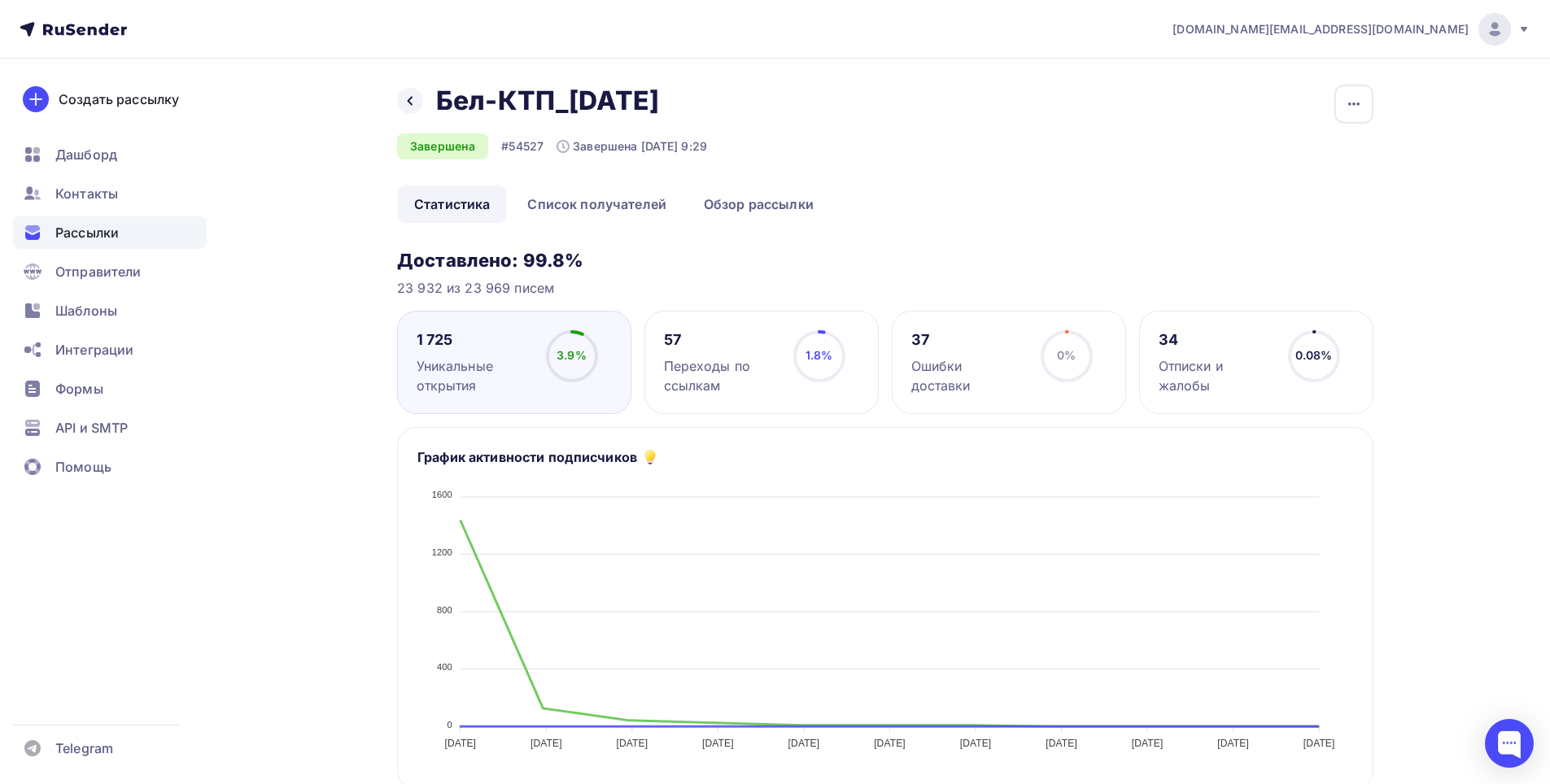
click at [119, 232] on span "Рассылки" at bounding box center [86, 233] width 63 height 20
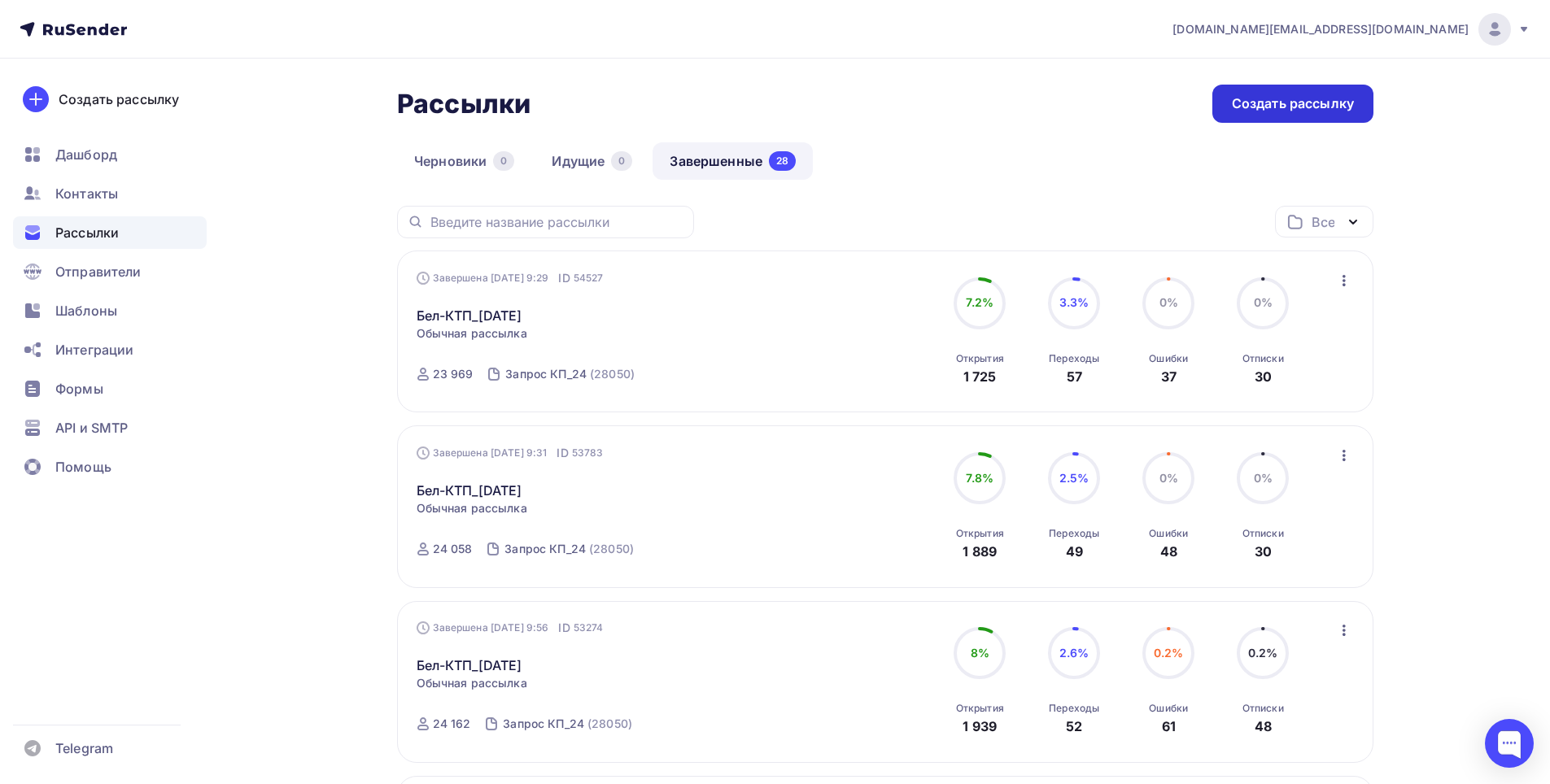
click at [1243, 112] on div "Создать рассылку" at bounding box center [1292, 103] width 122 height 19
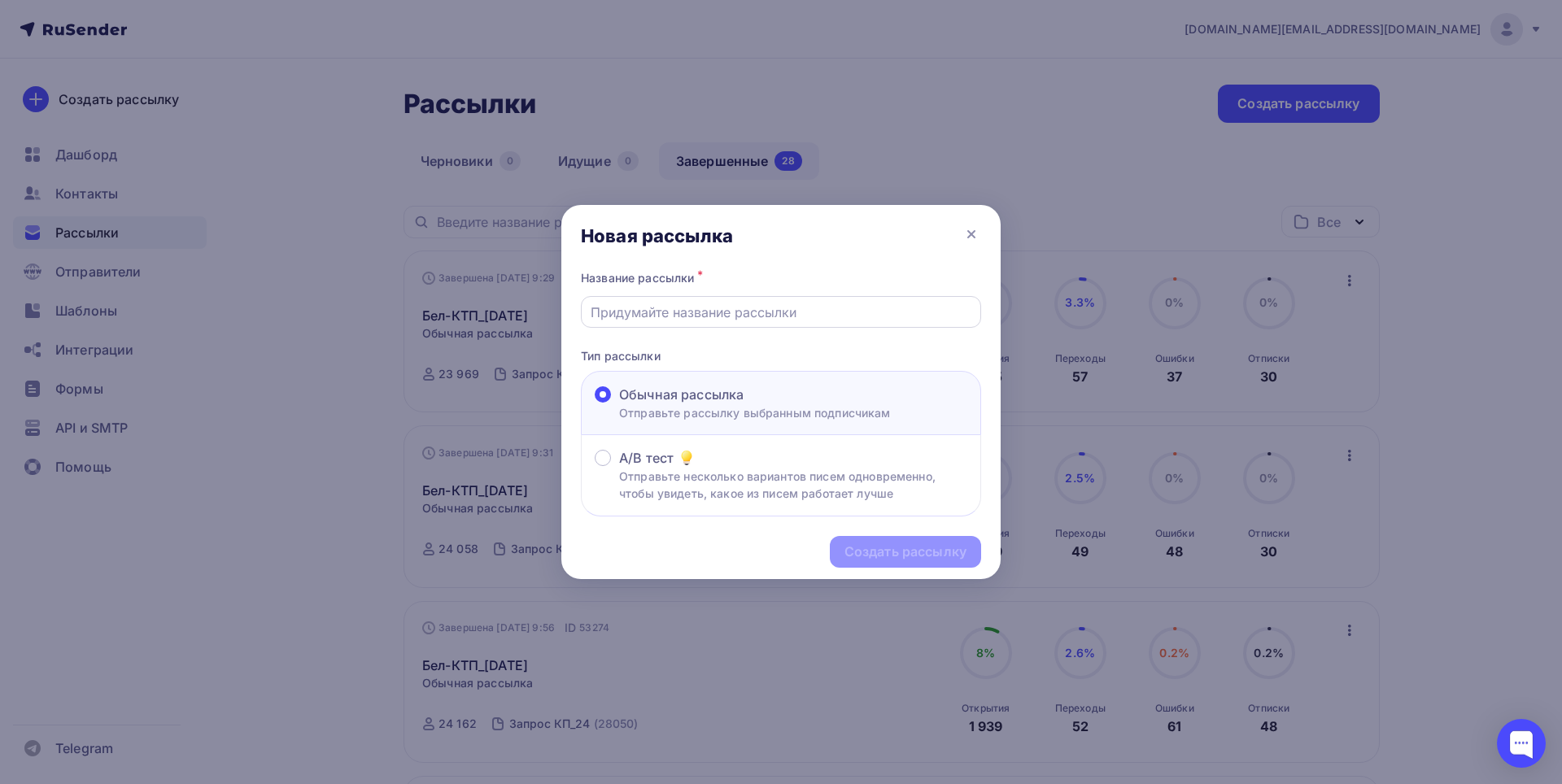
click at [702, 311] on input "text" at bounding box center [781, 313] width 381 height 20
drag, startPoint x: 651, startPoint y: 309, endPoint x: 669, endPoint y: 310, distance: 18.0
click at [669, 310] on input "Бел-КТП_[DATE]" at bounding box center [781, 313] width 381 height 20
click at [681, 306] on input "Бел-КТП_[DATE]" at bounding box center [781, 313] width 381 height 20
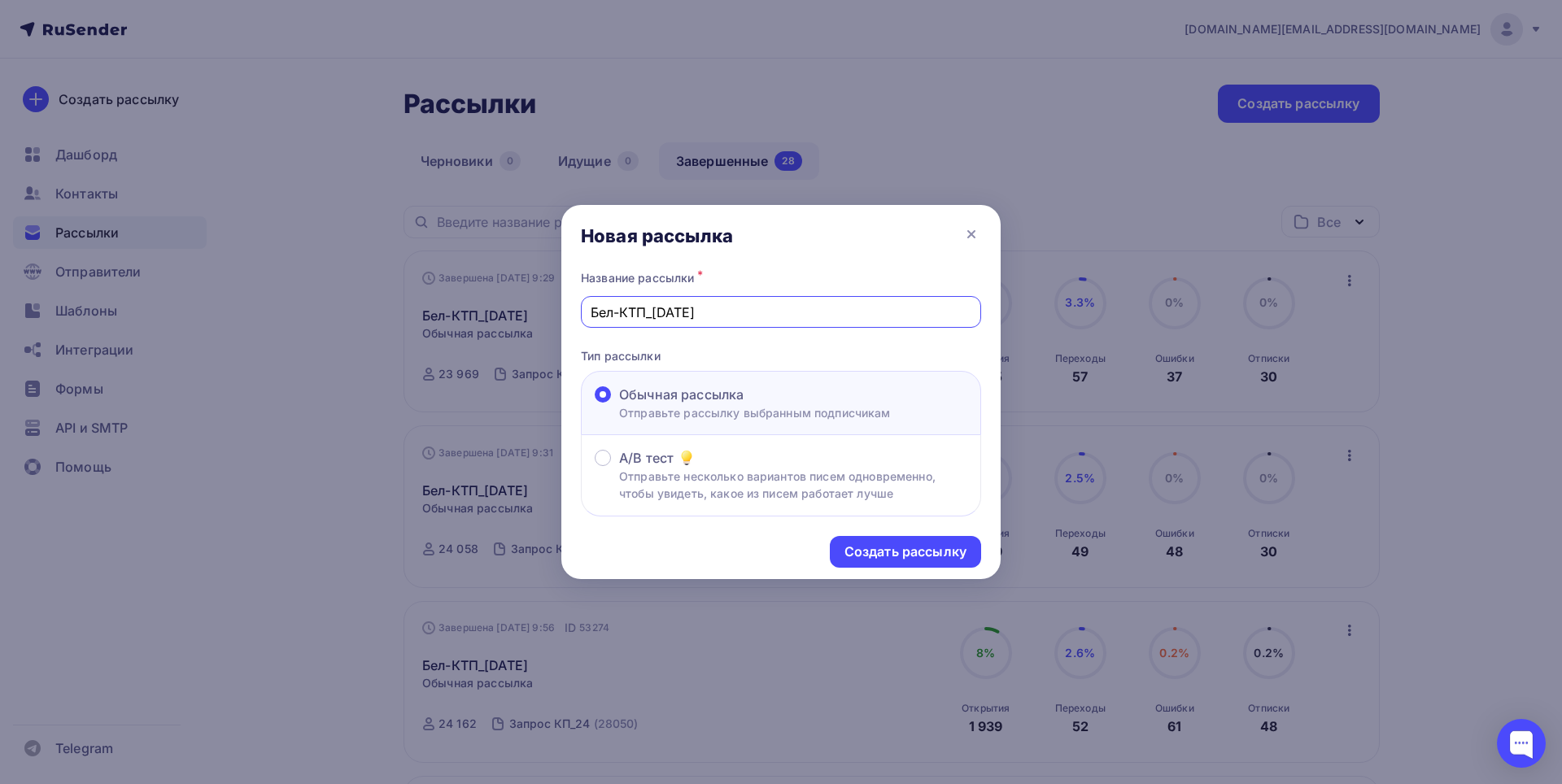
type input "Бел-КТП_[DATE]"
click at [860, 530] on div "Создать рассылку" at bounding box center [781, 551] width 439 height 70
click at [863, 548] on div "Создать рассылку" at bounding box center [905, 551] width 122 height 19
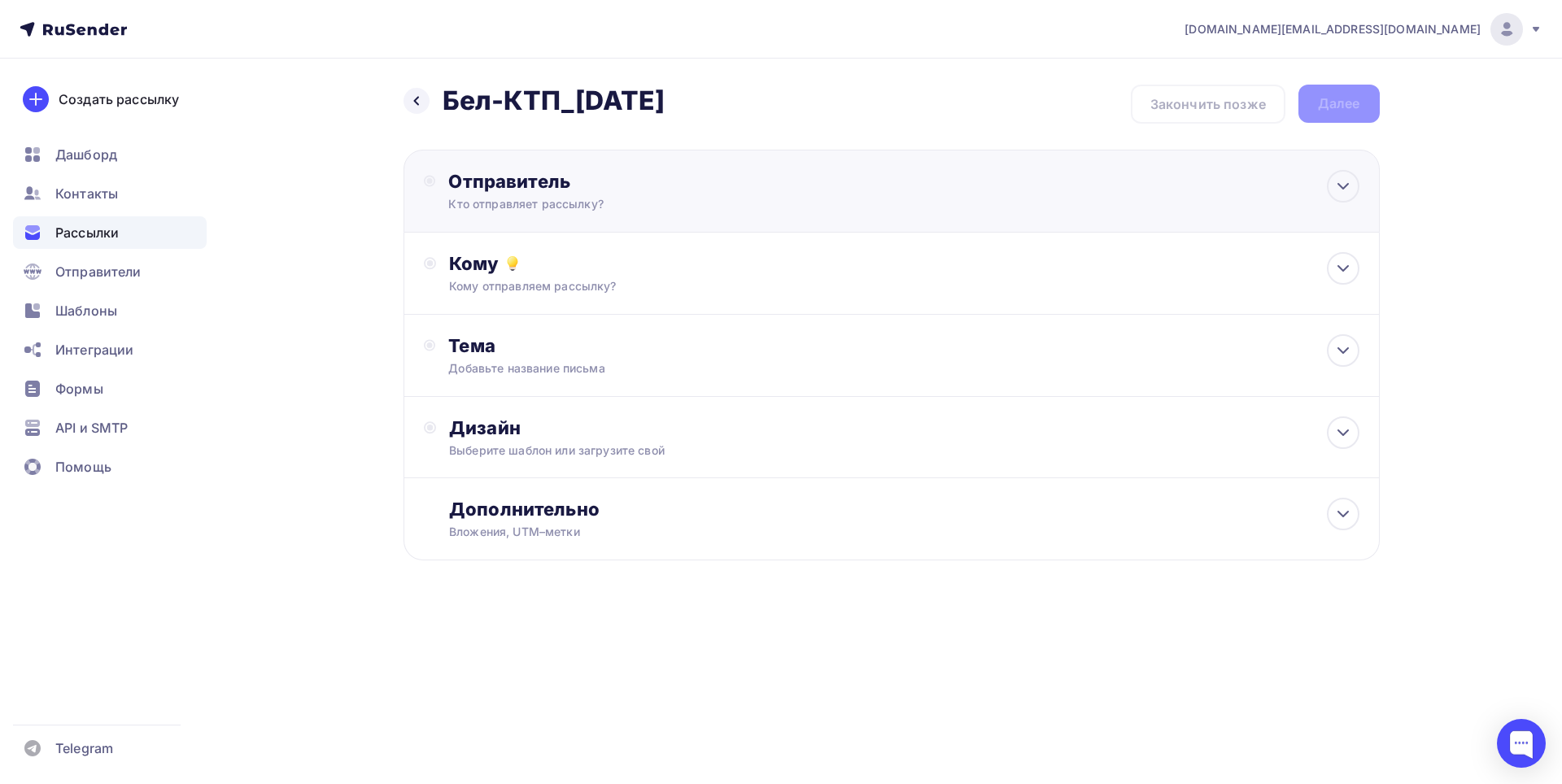
click at [522, 194] on div "Отправитель Кто отправляет рассылку? Email * [DOMAIN_NAME][EMAIL_ADDRESS][DOMAI…" at bounding box center [624, 191] width 352 height 42
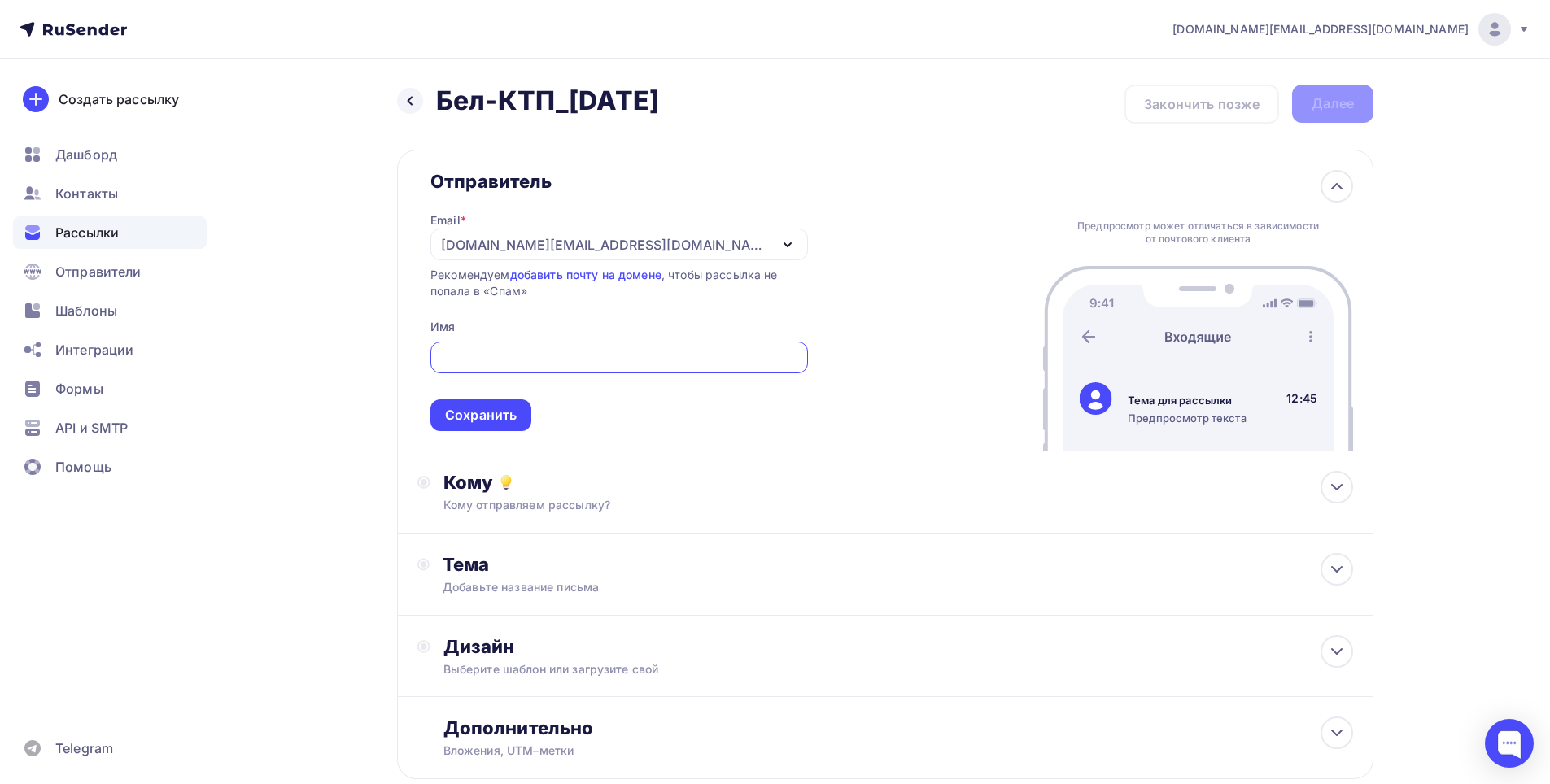
click at [536, 247] on div "[DOMAIN_NAME][EMAIL_ADDRESS][DOMAIN_NAME]" at bounding box center [605, 245] width 328 height 20
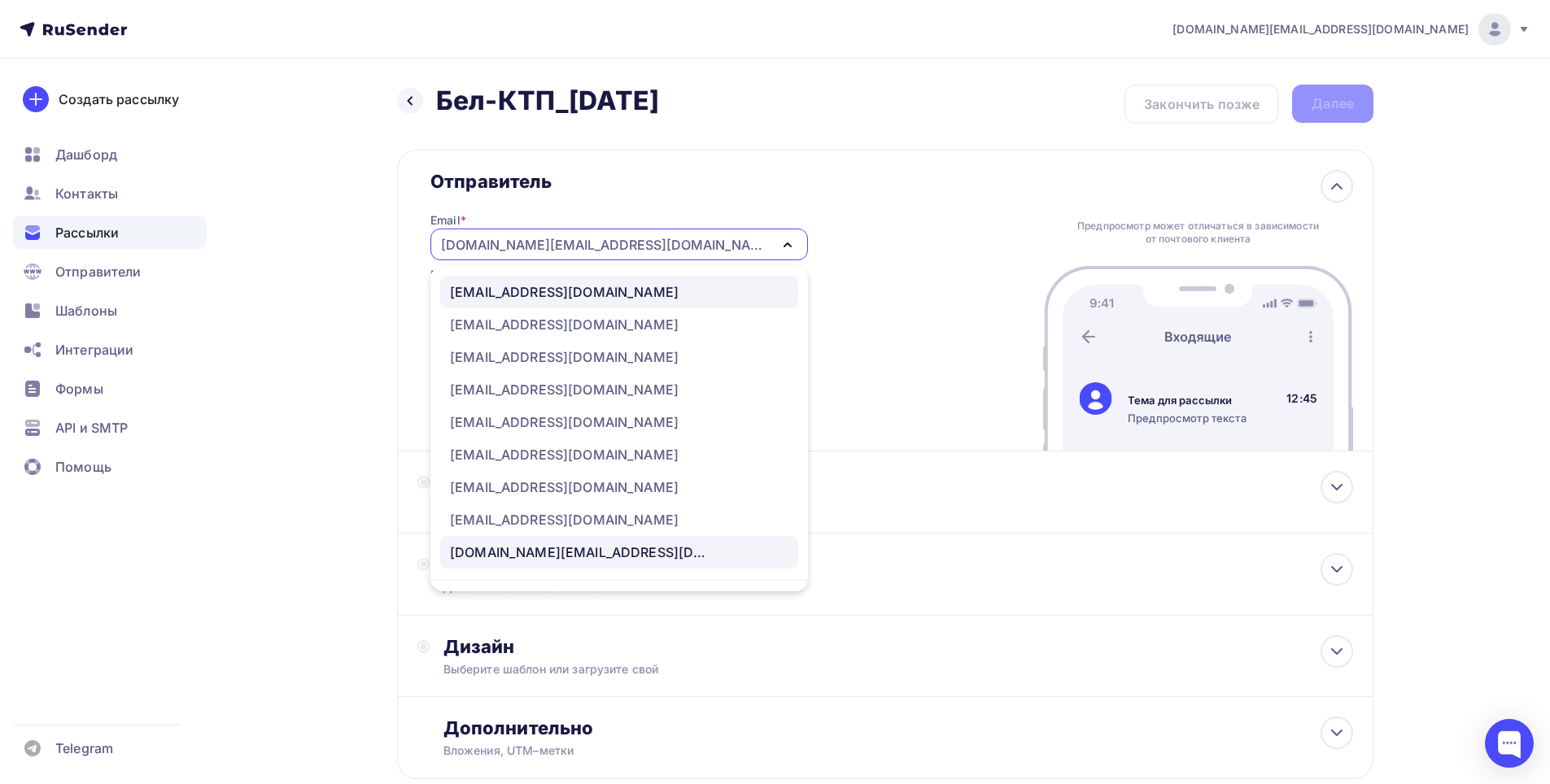
click at [539, 291] on div "[EMAIL_ADDRESS][DOMAIN_NAME]" at bounding box center [564, 292] width 229 height 20
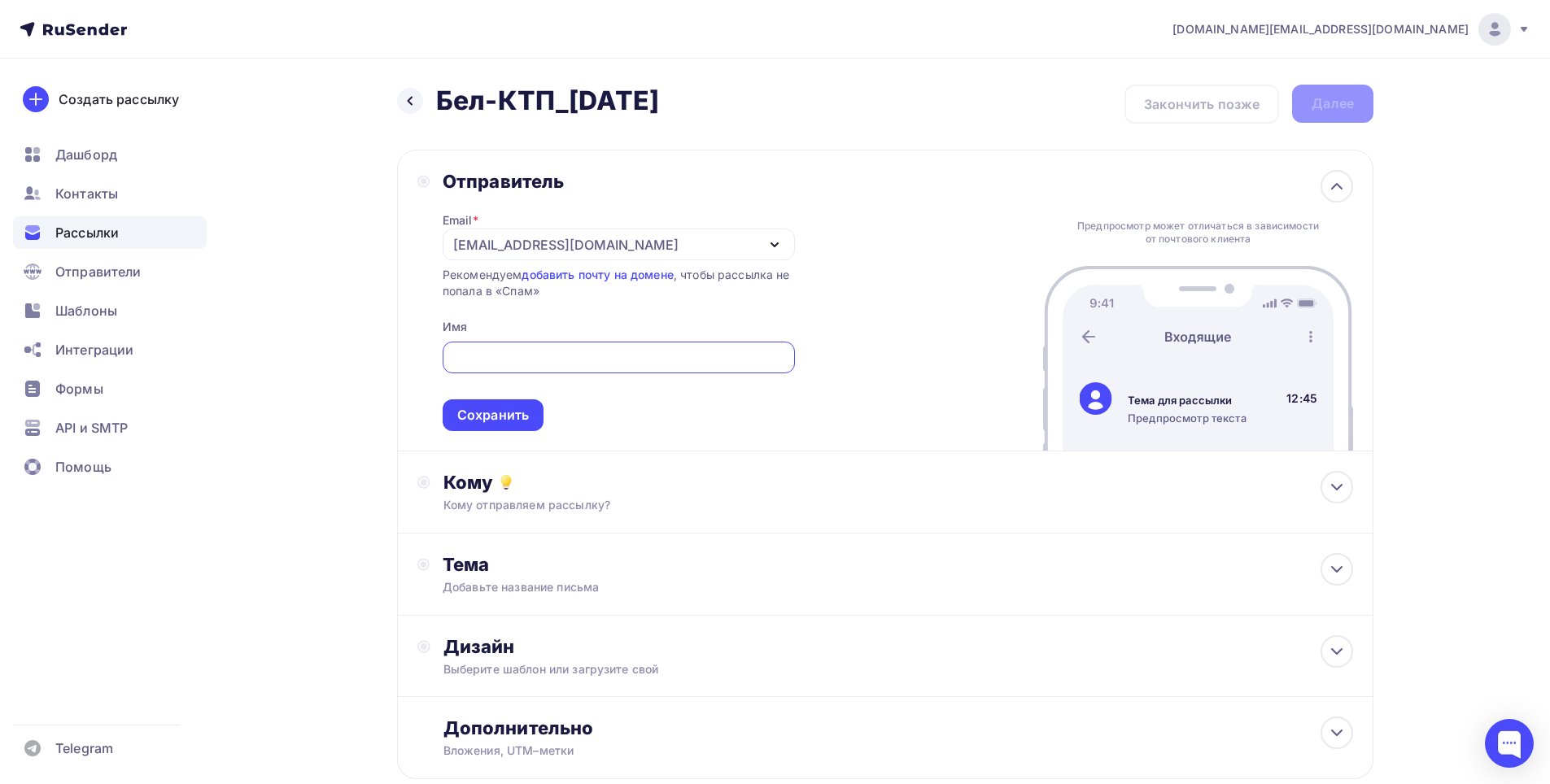
click at [524, 366] on input "text" at bounding box center [619, 358] width 333 height 20
type input "ООО "Бел-КТП""
click at [529, 413] on div "Сохранить" at bounding box center [493, 415] width 101 height 32
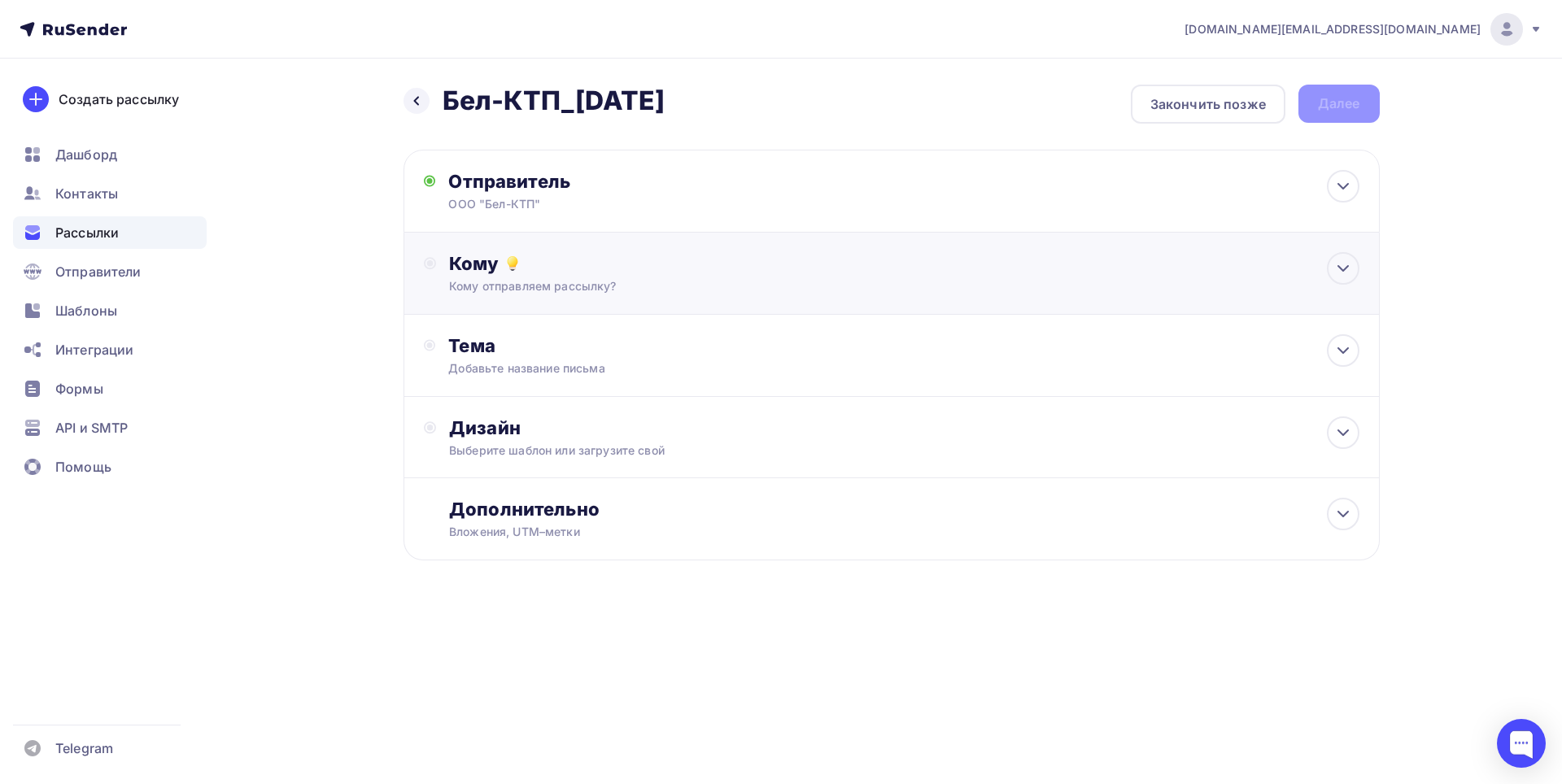
click at [551, 289] on div "Кому отправляем рассылку?" at bounding box center [859, 286] width 820 height 16
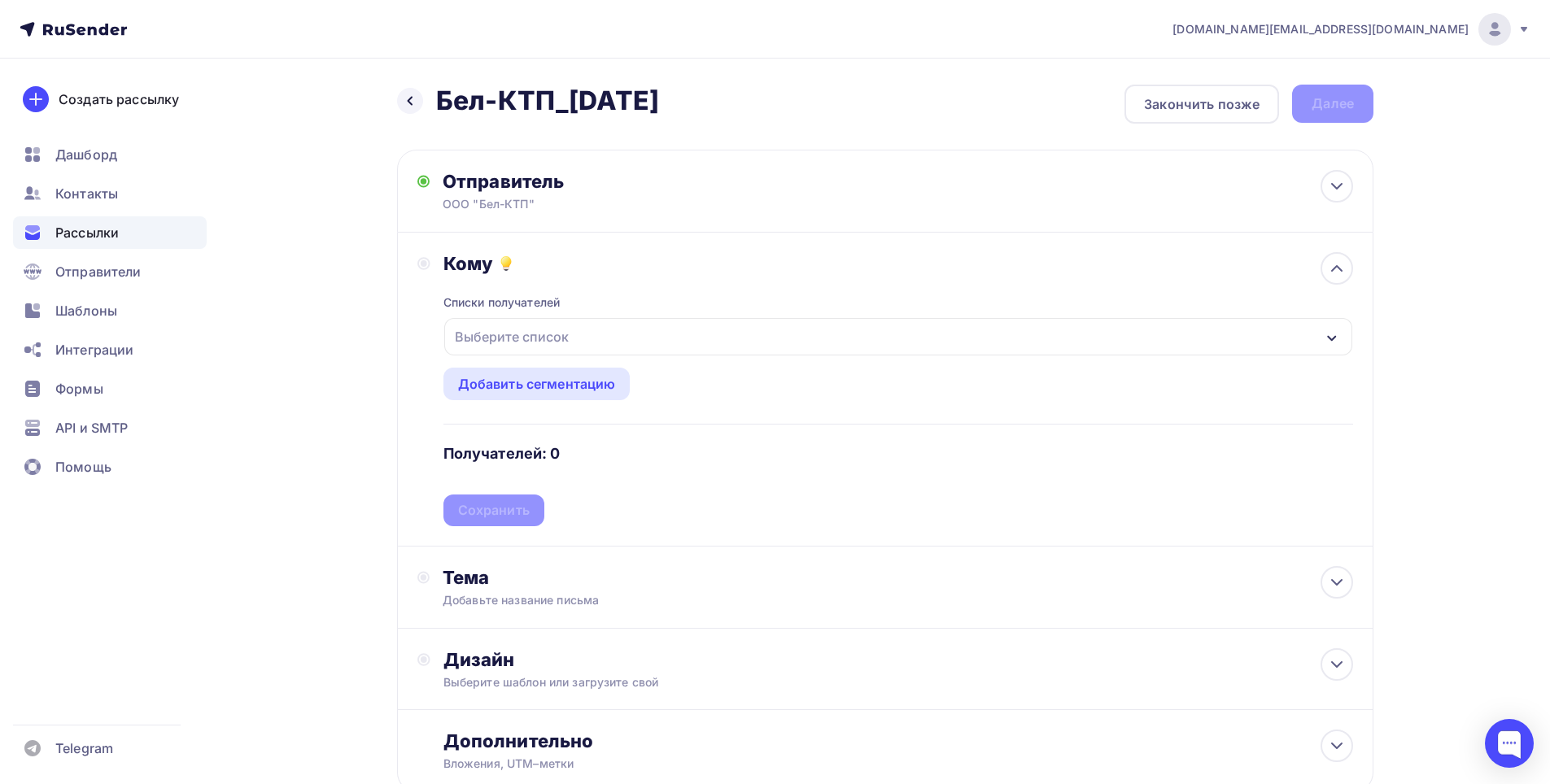
click at [521, 339] on div "Выберите список" at bounding box center [512, 337] width 127 height 29
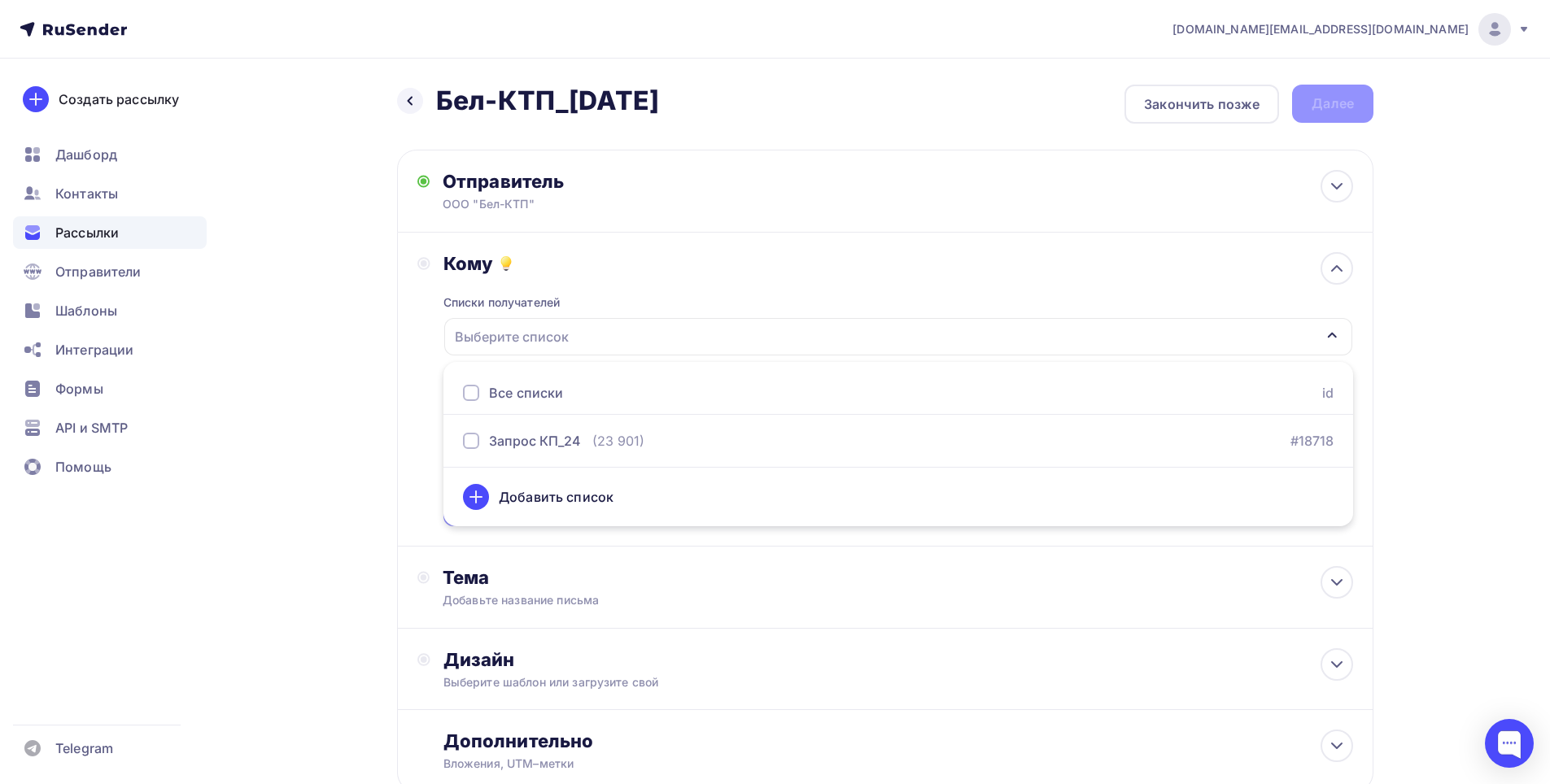
click at [496, 385] on div "Все списки" at bounding box center [526, 393] width 74 height 20
click at [1419, 488] on div "Назад Бел-КТП_[DATE] Бел-КТП_[DATE] Закончить позже Далее Отправитель ООО "Бел-…" at bounding box center [775, 478] width 1334 height 838
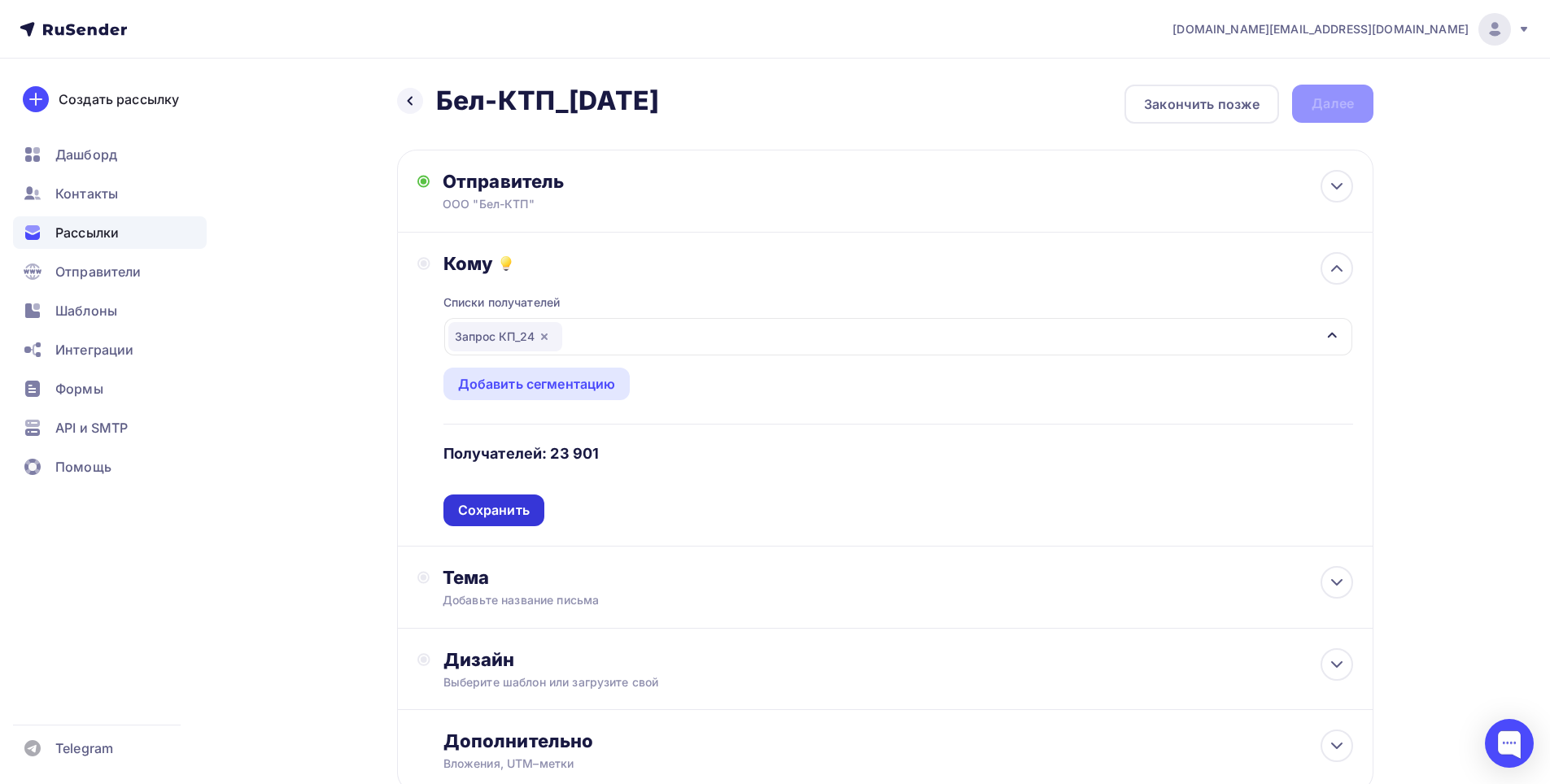
click at [491, 516] on div "Сохранить" at bounding box center [494, 510] width 71 height 19
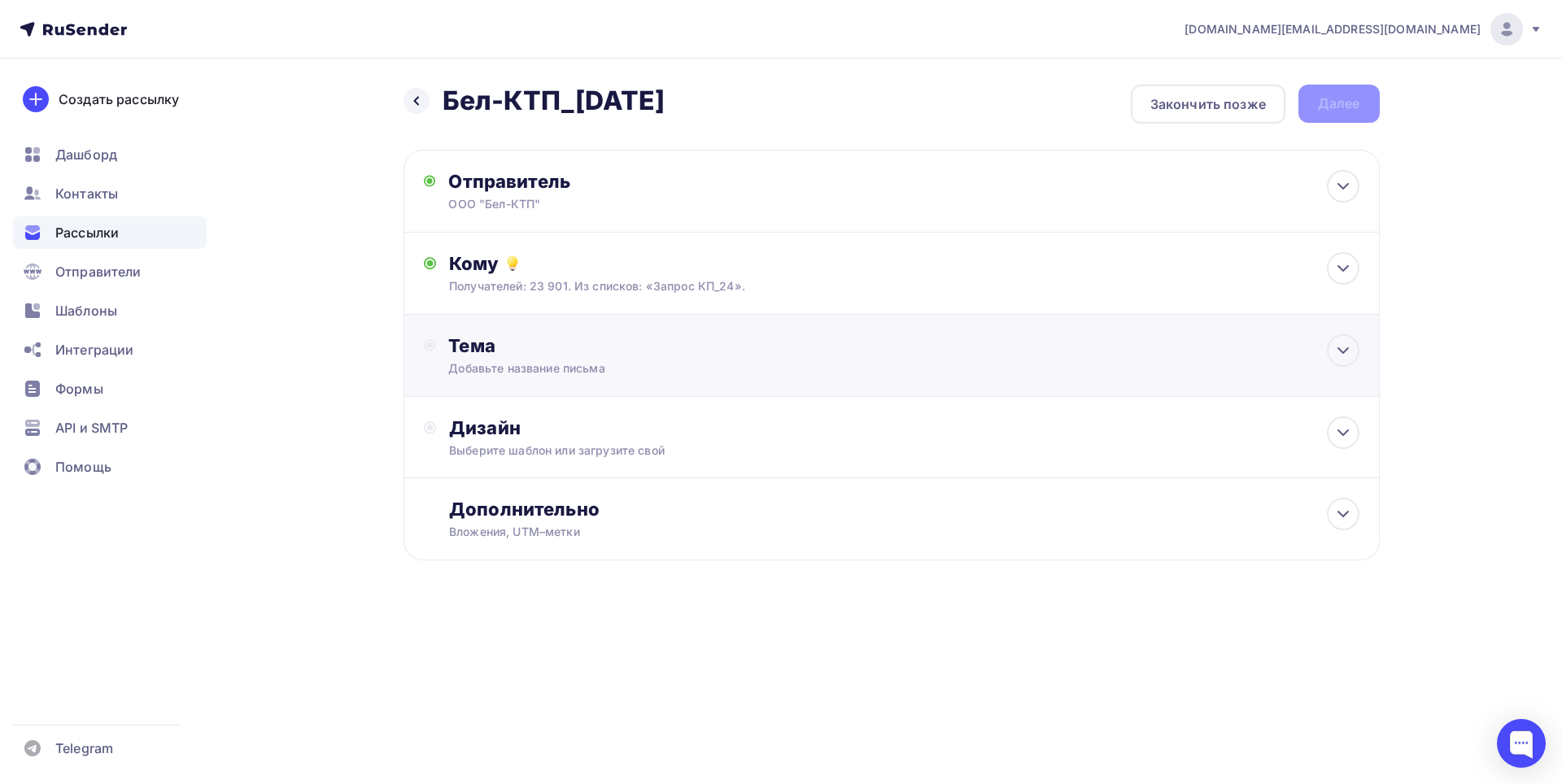
click at [501, 360] on div "Тема Добавьте название письма Тема * Рекомендуем использовать не более 150 симв…" at bounding box center [609, 355] width 322 height 42
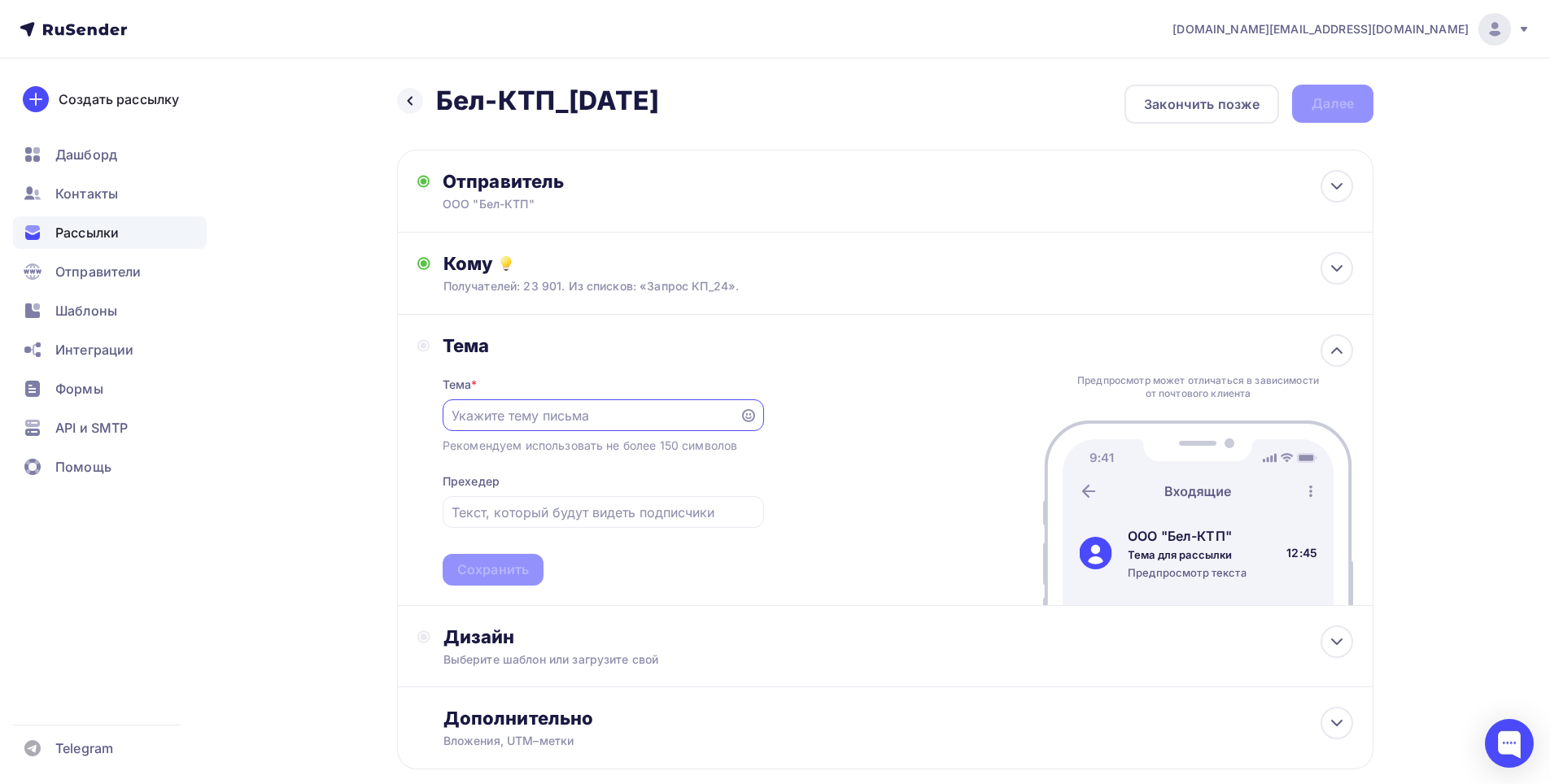
paste input "Инновационные трансформаторные подстанции от Бел-КТП"
drag, startPoint x: 522, startPoint y: 420, endPoint x: 746, endPoint y: 431, distance: 224.3
click at [746, 431] on div "Тема * Инновационные трансформаторные подстанции от Бел-КТП Рекомендуем использ…" at bounding box center [603, 471] width 322 height 229
type input "Инновационные трансформаторные подстанции от Бел-КТП"
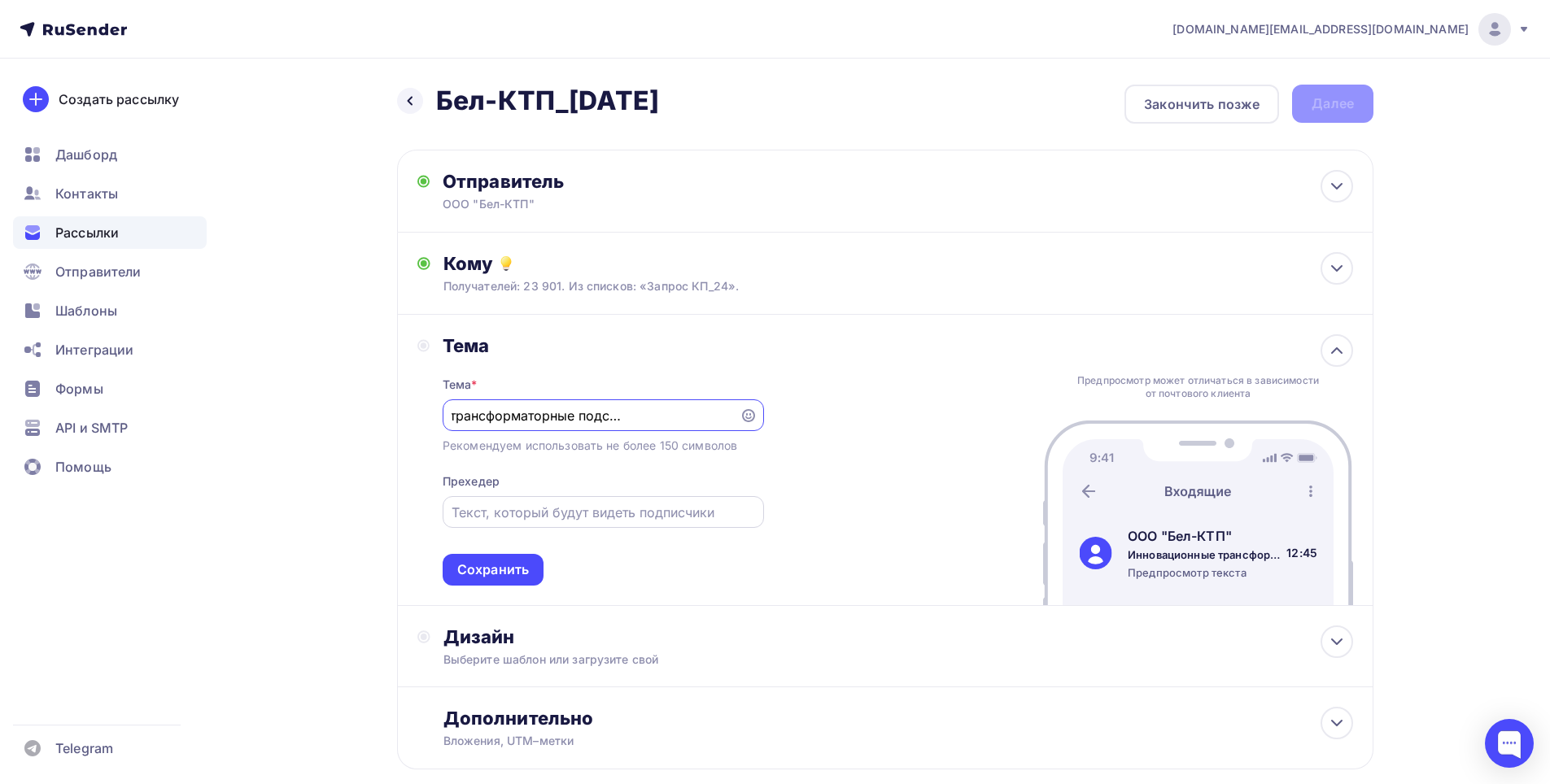
scroll to position [0, 0]
click at [537, 512] on input "text" at bounding box center [603, 512] width 303 height 20
click at [586, 517] on input "text" at bounding box center [603, 512] width 303 height 20
paste input "Производство КТП от 7 дней"
click at [666, 521] on div "Производство КТП от 7 дней." at bounding box center [603, 512] width 322 height 32
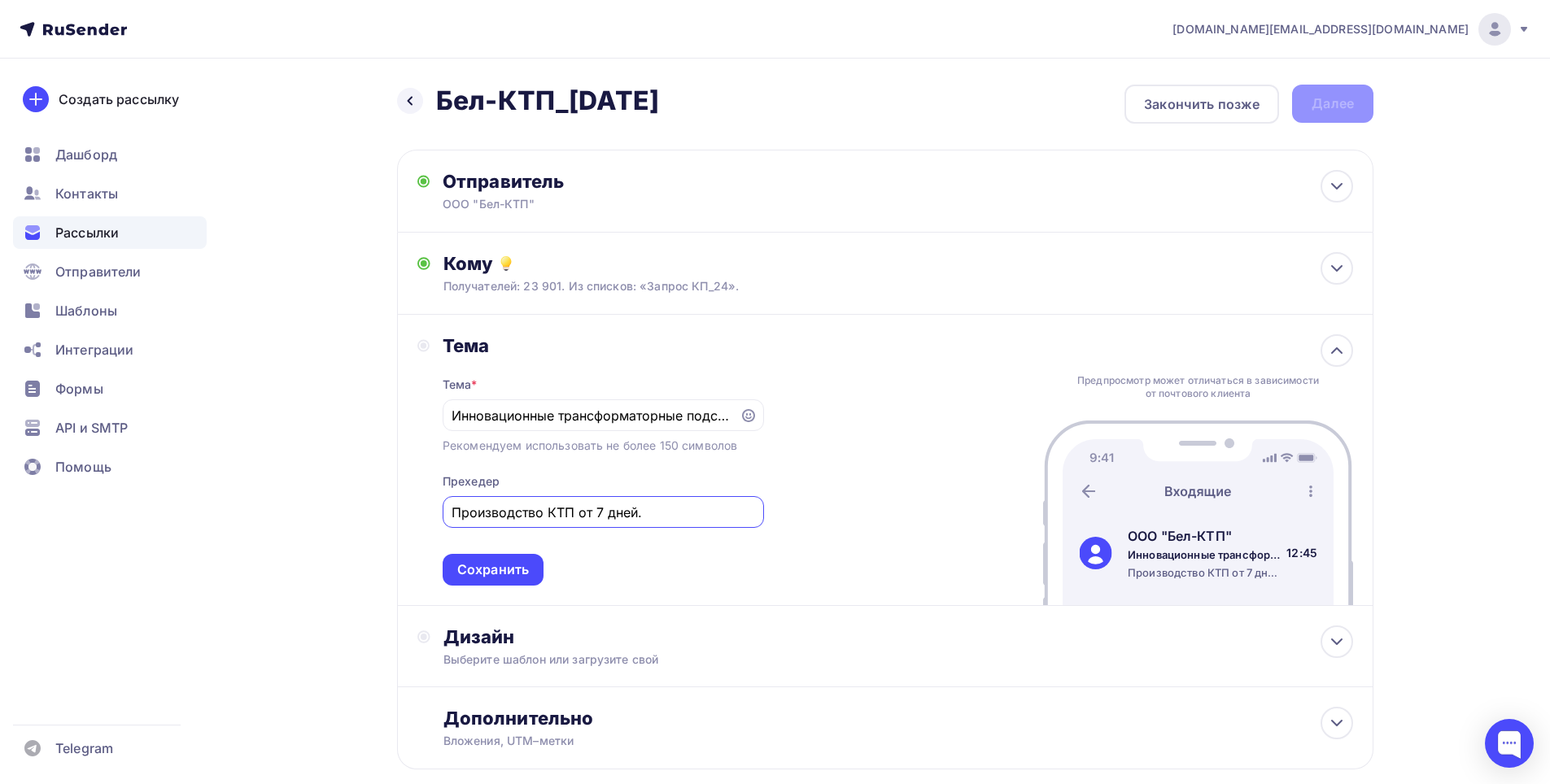
click at [666, 519] on input "Производство КТП от 7 дней." at bounding box center [603, 512] width 303 height 20
paste input "Гибкость и индивидуальный подход"
drag, startPoint x: 643, startPoint y: 517, endPoint x: 644, endPoint y: 525, distance: 8.1
click at [643, 517] on input "Производство КТП от 7 дней. Гибкость и индивидуальный подход." at bounding box center [603, 512] width 303 height 20
paste input "нновационные технологии для надежности и эффективности"
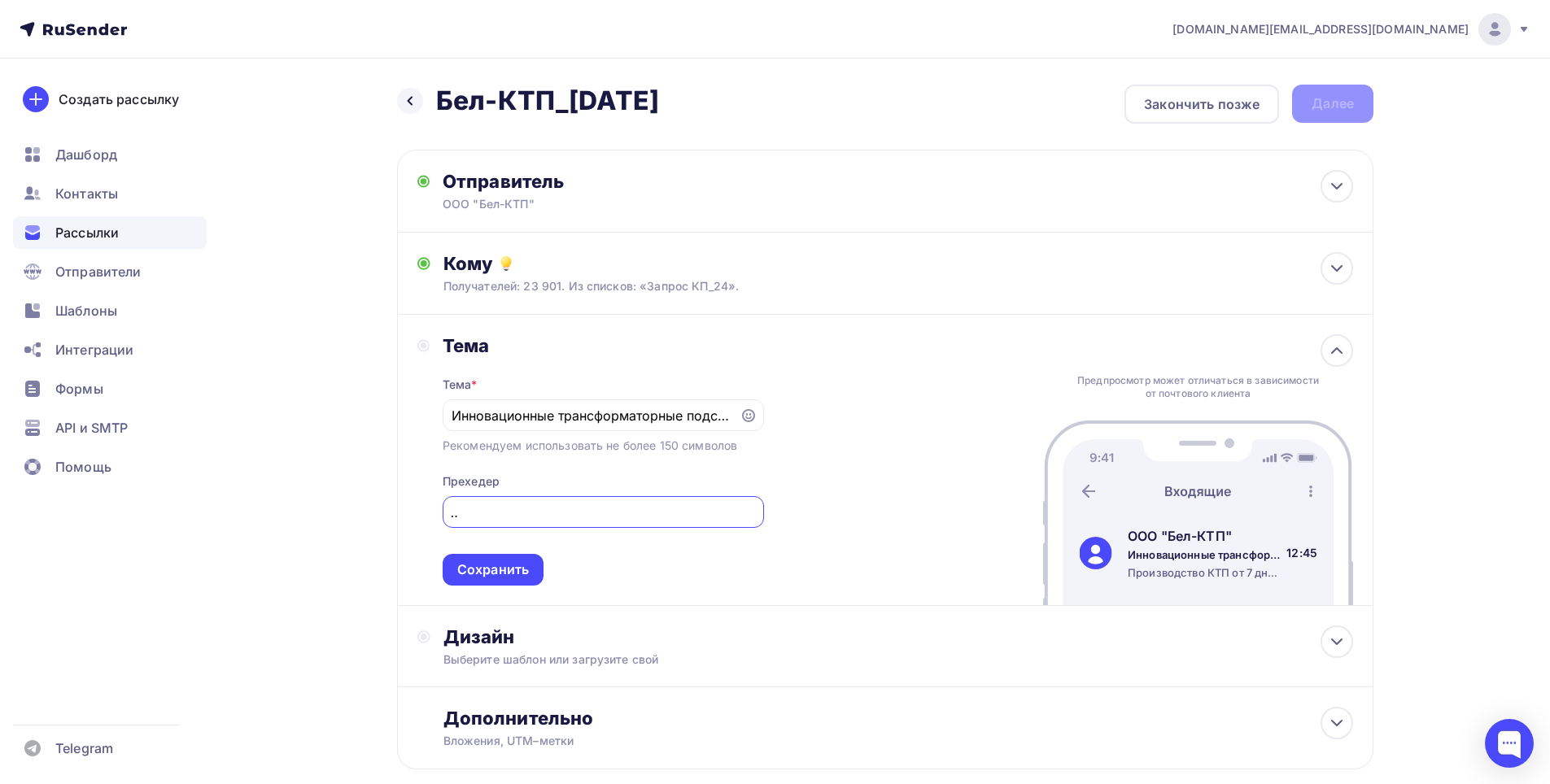
scroll to position [0, 299]
type input "Производство КТП от 7 дней. Инновационные технологии для надежности и эффективн…"
click at [531, 574] on div "Сохранить" at bounding box center [493, 570] width 101 height 32
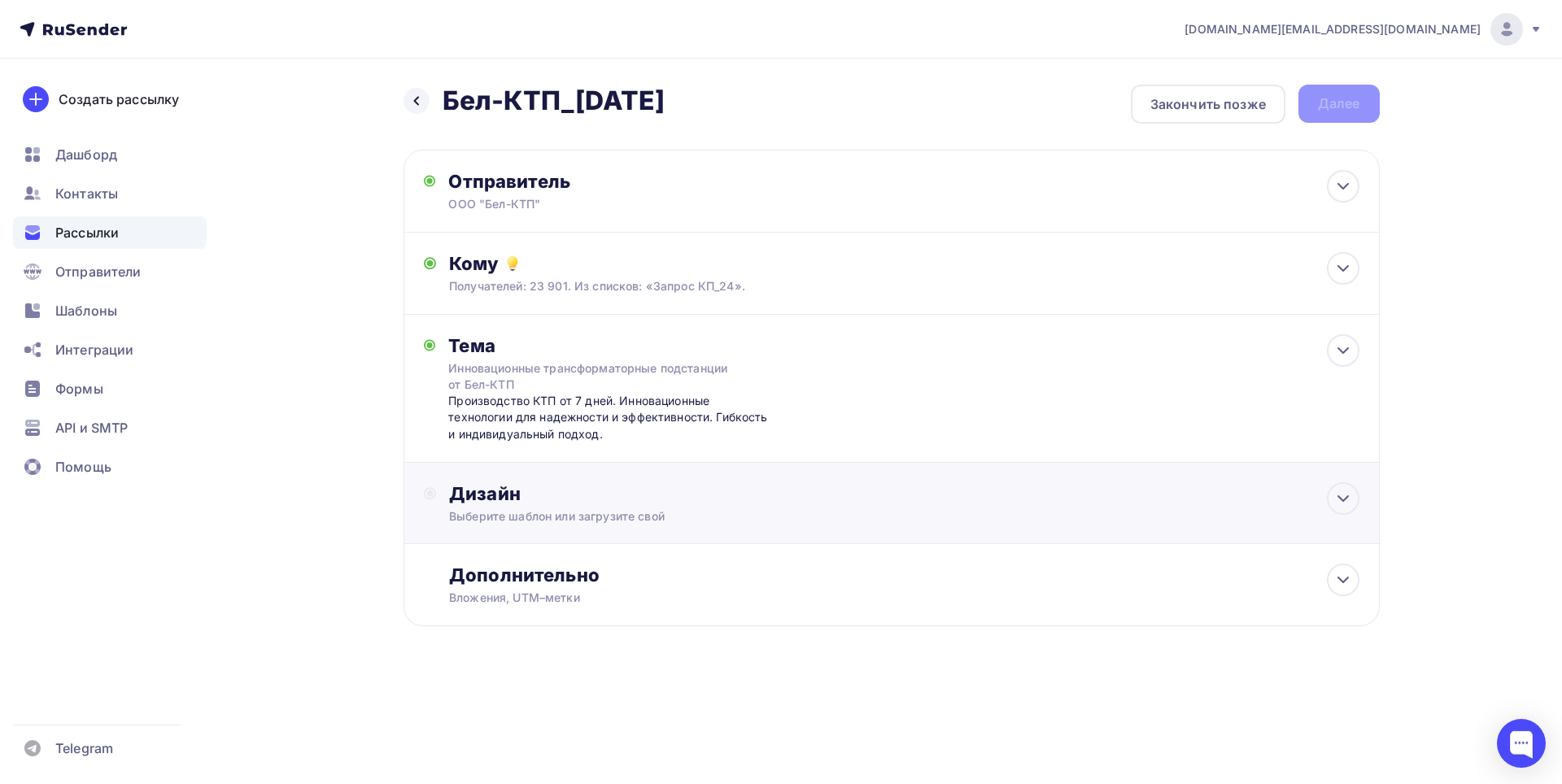
click at [695, 495] on div "Дизайн" at bounding box center [904, 494] width 910 height 23
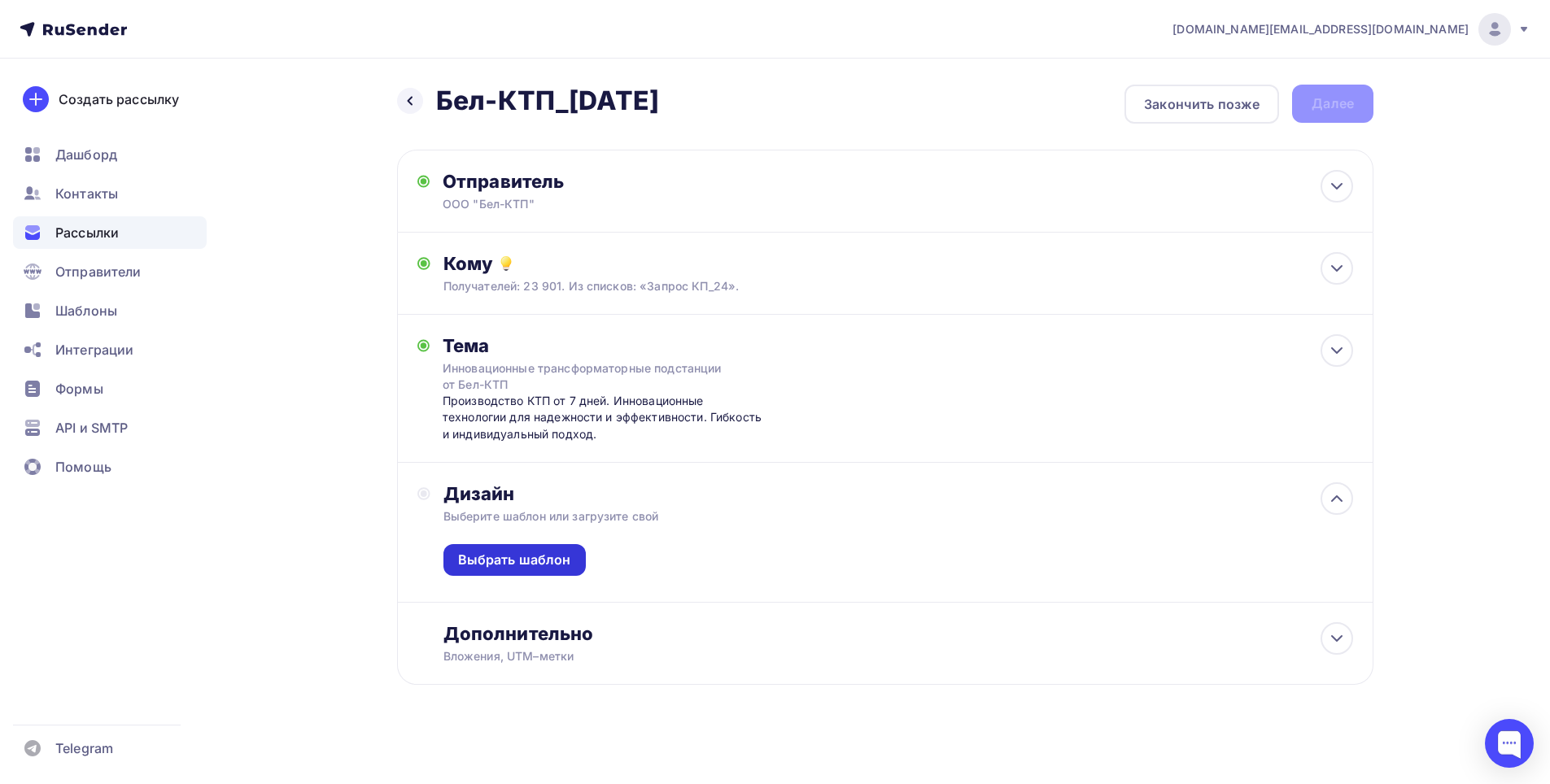
click at [541, 562] on div "Выбрать шаблон" at bounding box center [514, 559] width 113 height 19
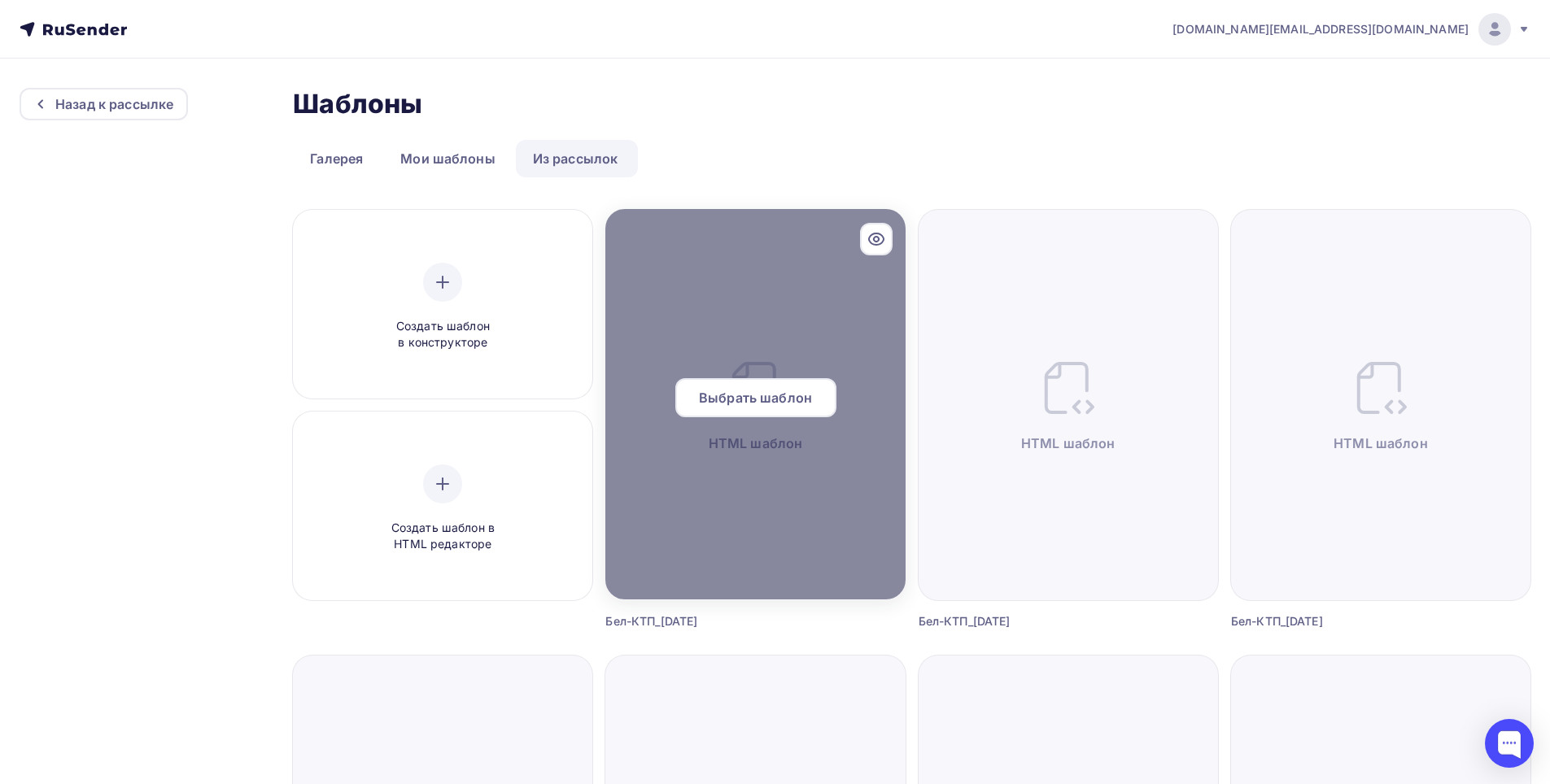
click at [767, 428] on div "Выбрать шаблон" at bounding box center [755, 404] width 299 height 52
click at [763, 397] on span "Выбрать шаблон" at bounding box center [755, 398] width 113 height 20
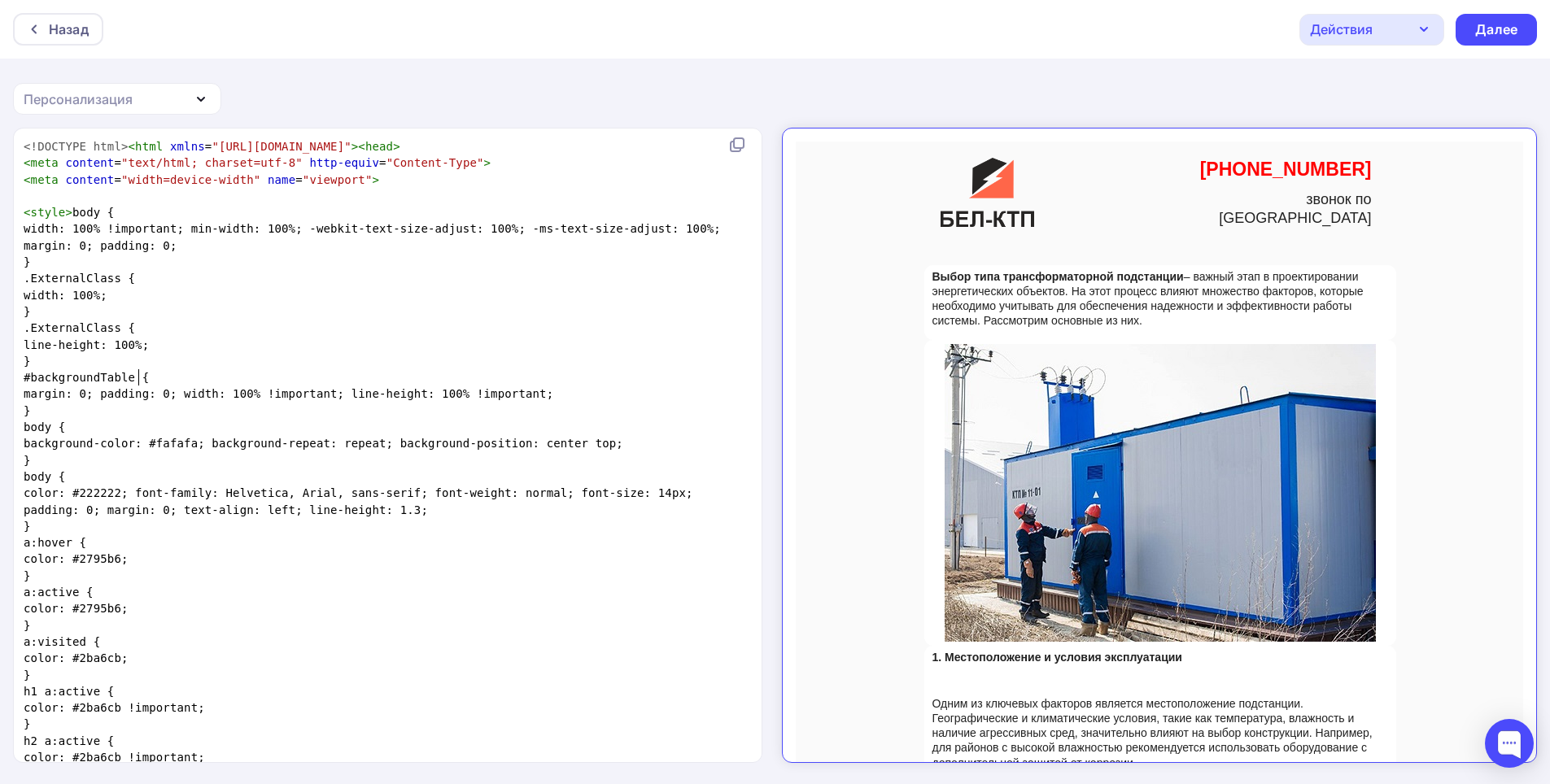
scroll to position [5, 0]
click at [702, 380] on pre "#backgroundTable {" at bounding box center [384, 378] width 728 height 16
type textarea "<!DOCTYPE html><html xmlns="[URL][DOMAIN_NAME]"><head> <meta content="text/html…"
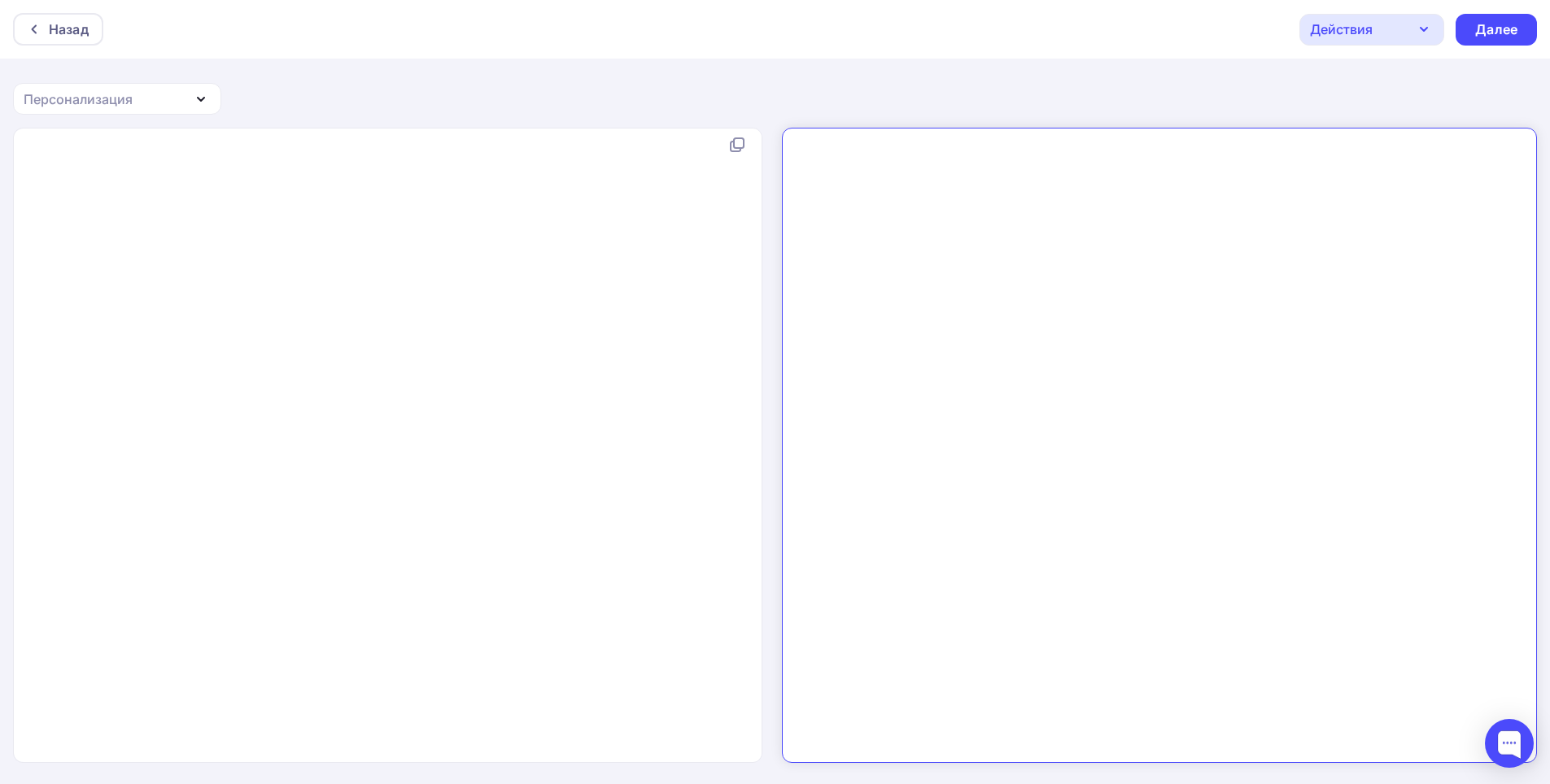
click at [361, 280] on div "x ​" at bounding box center [405, 466] width 769 height 661
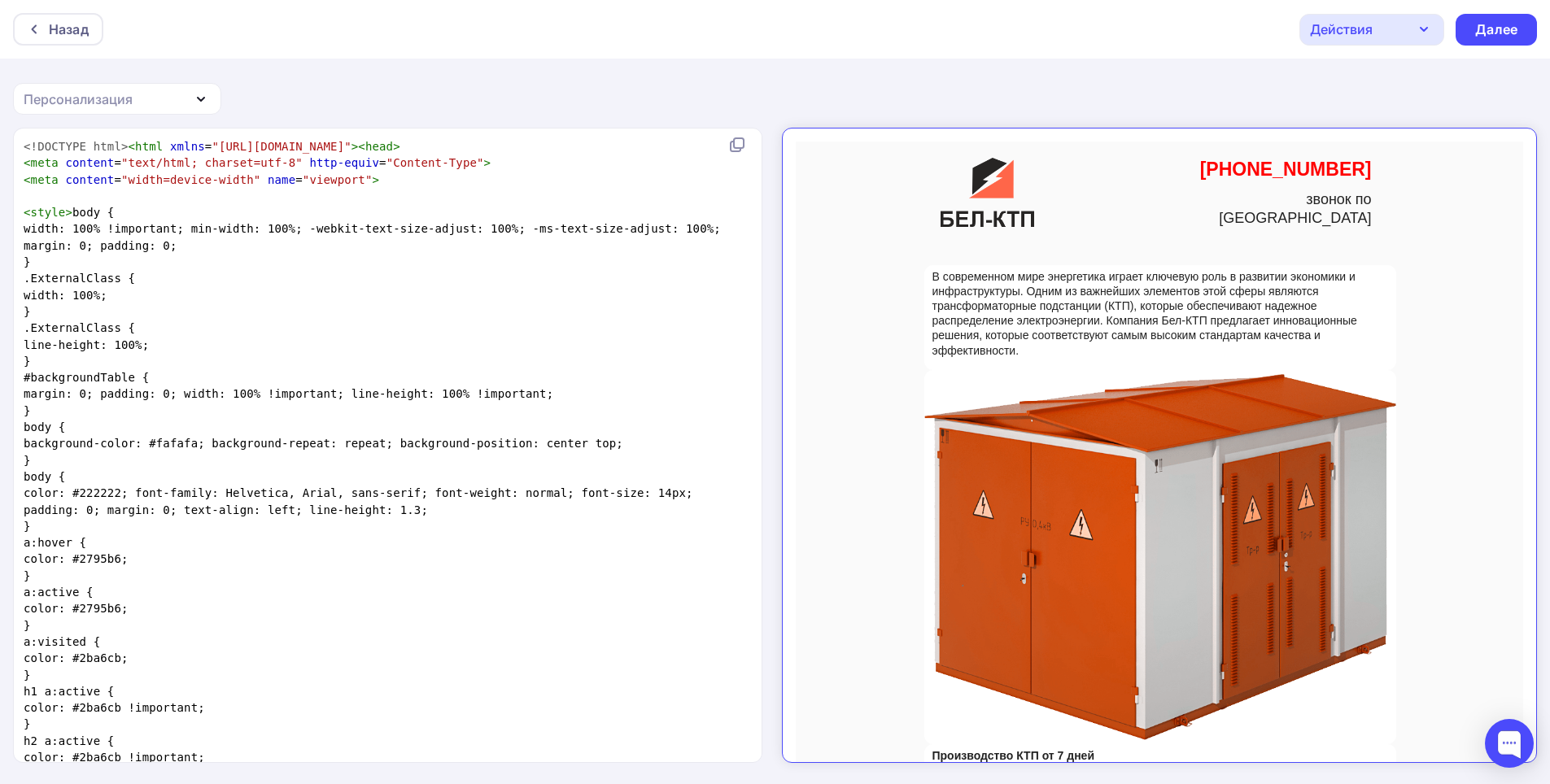
scroll to position [18176, 0]
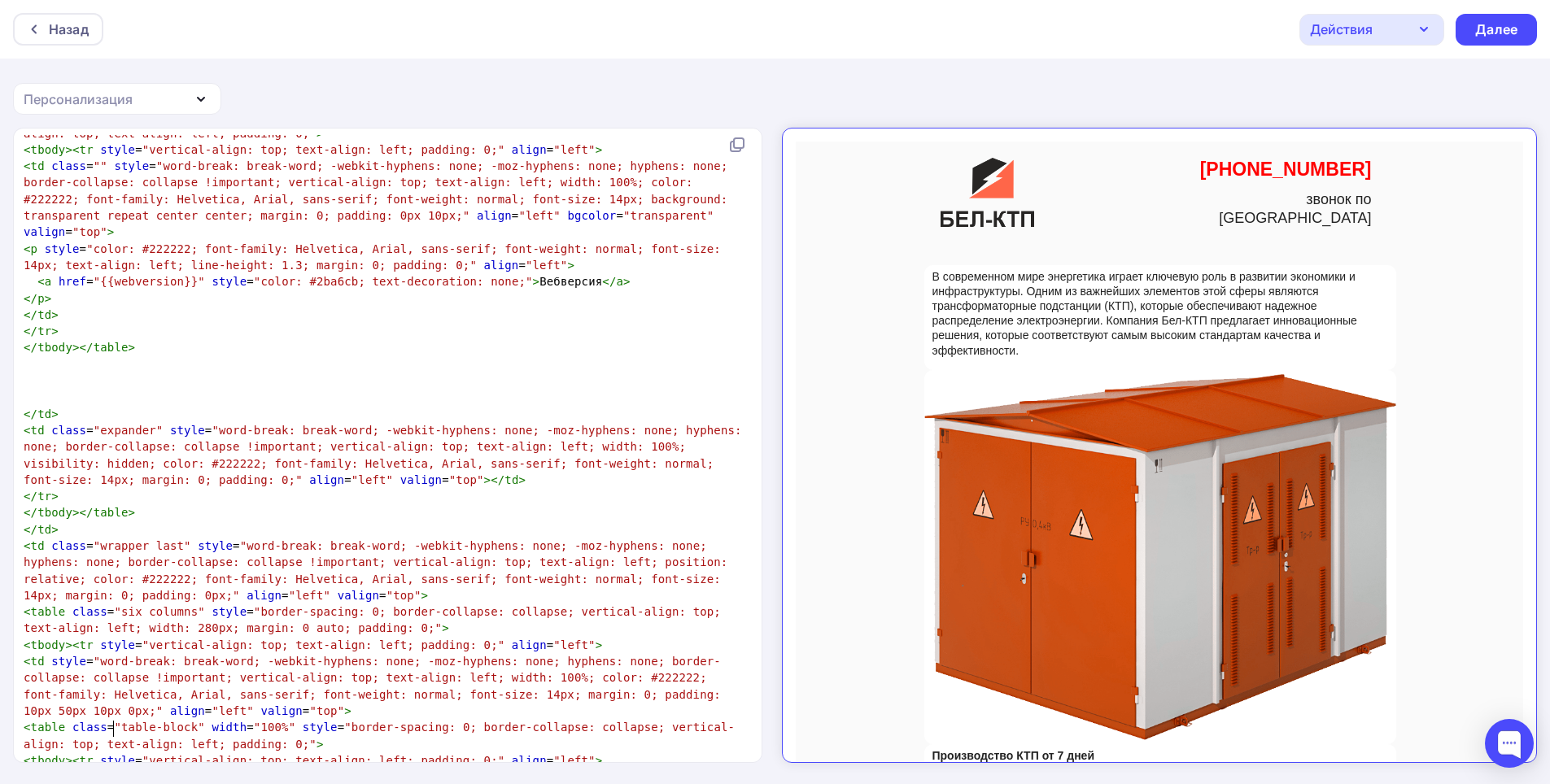
click at [1433, 21] on icon "button" at bounding box center [1424, 29] width 20 height 20
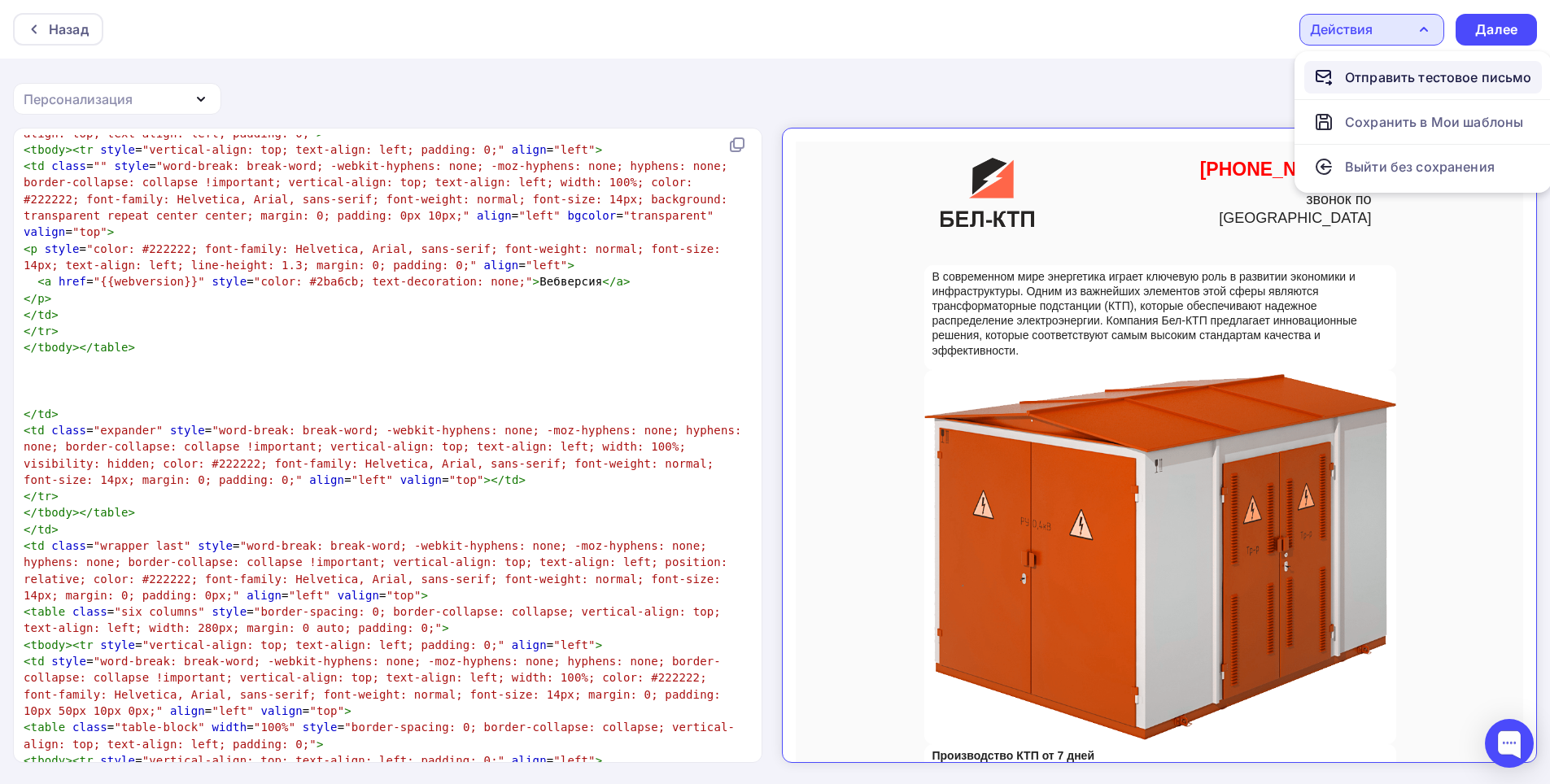
click at [1382, 86] on div "Отправить тестовое письмо" at bounding box center [1439, 78] width 187 height 20
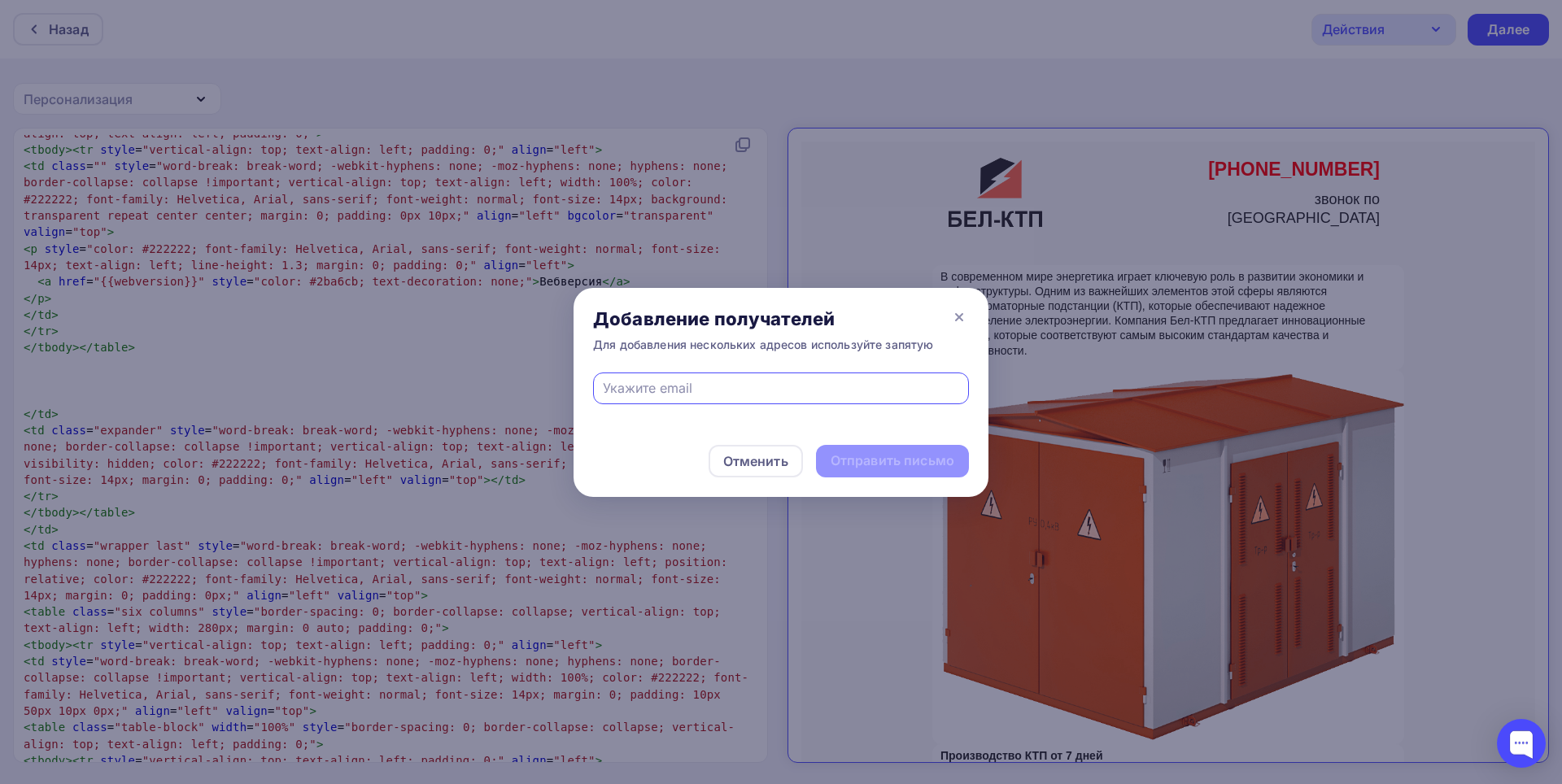
type input "[EMAIL_ADDRESS][DOMAIN_NAME]"
click at [849, 462] on div "Отправить письмо" at bounding box center [892, 461] width 124 height 19
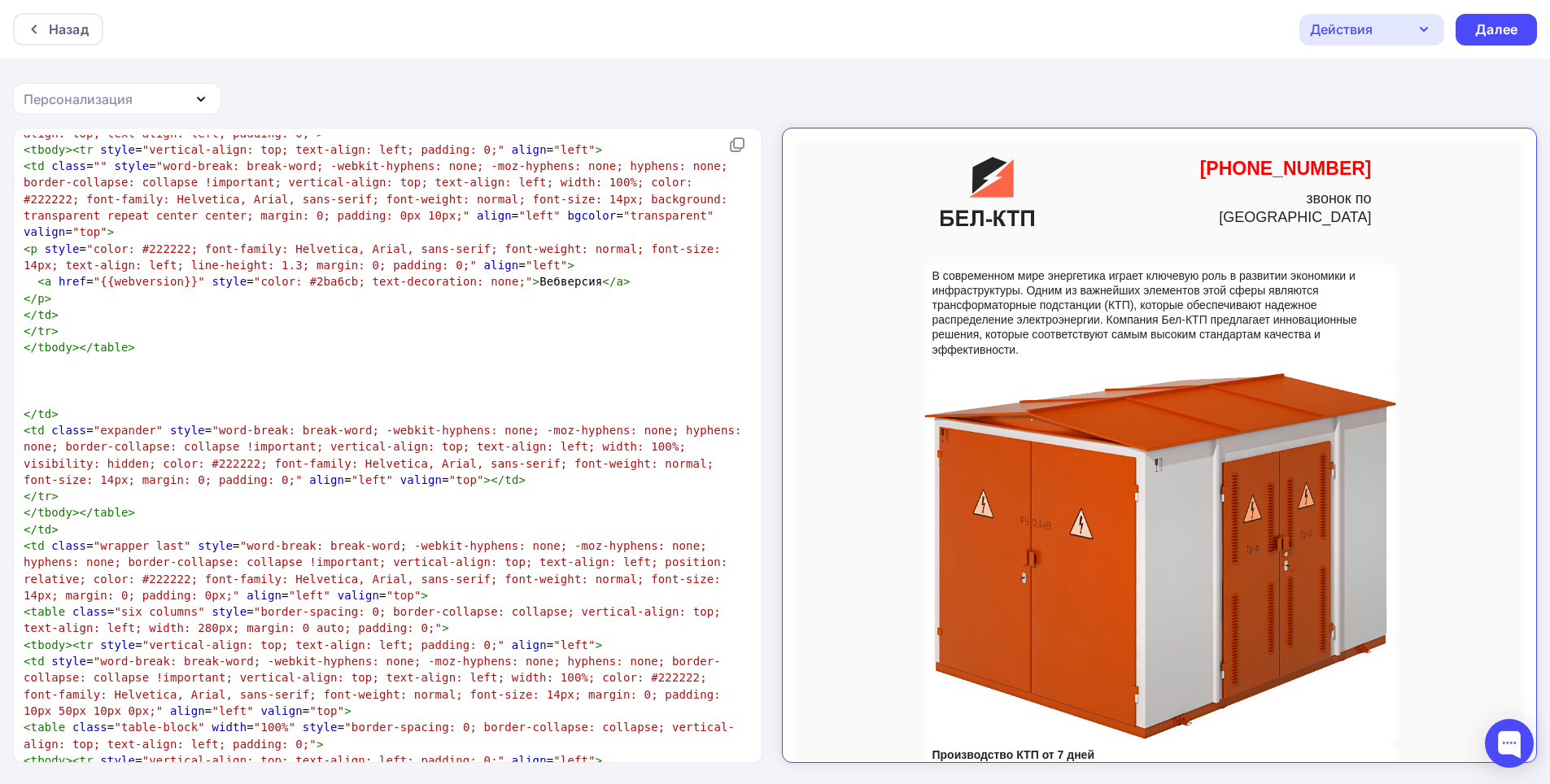
scroll to position [0, 0]
click at [1492, 32] on div "Далее" at bounding box center [1496, 29] width 42 height 19
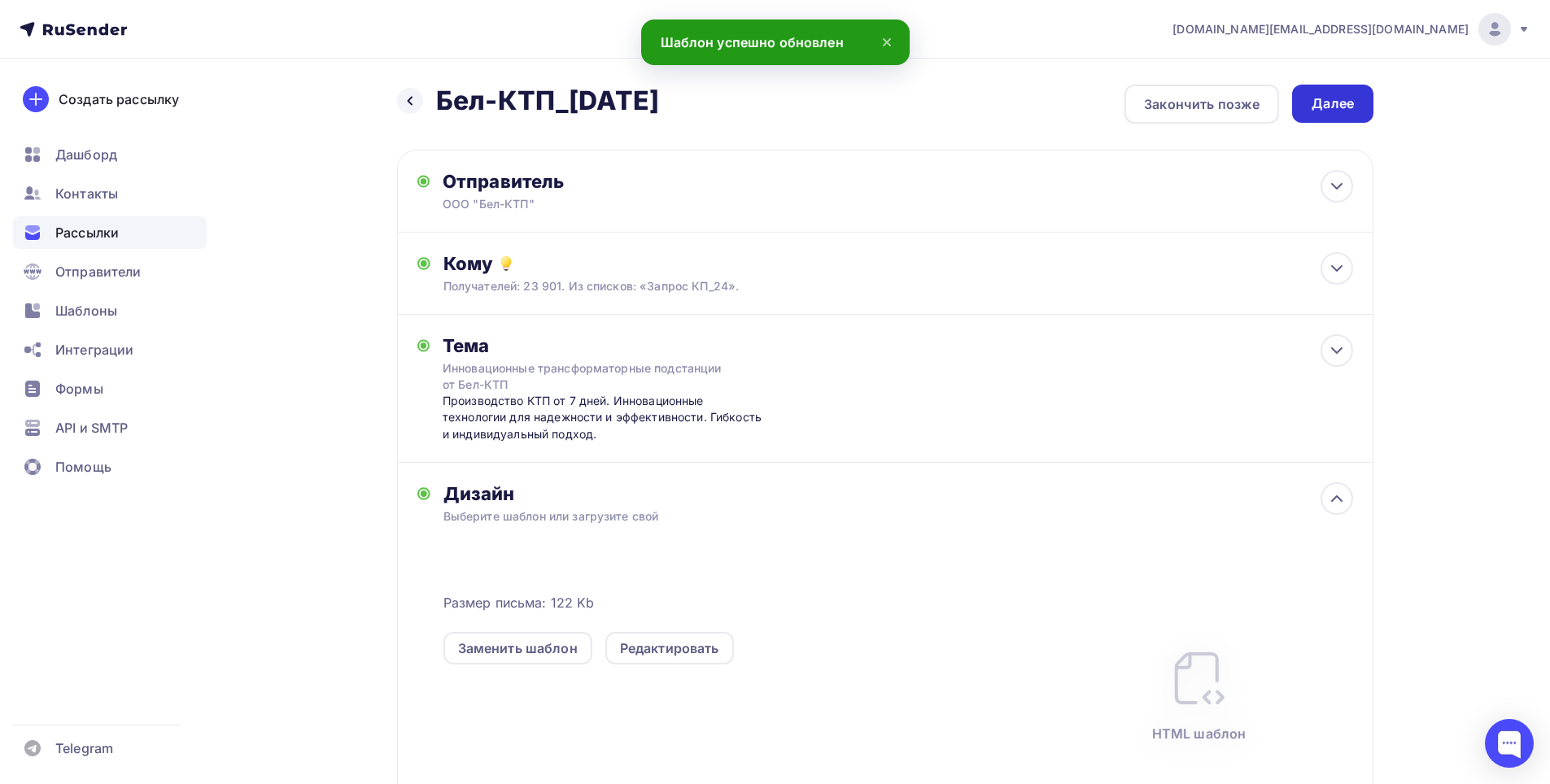
click at [1344, 106] on div "Далее" at bounding box center [1333, 103] width 42 height 19
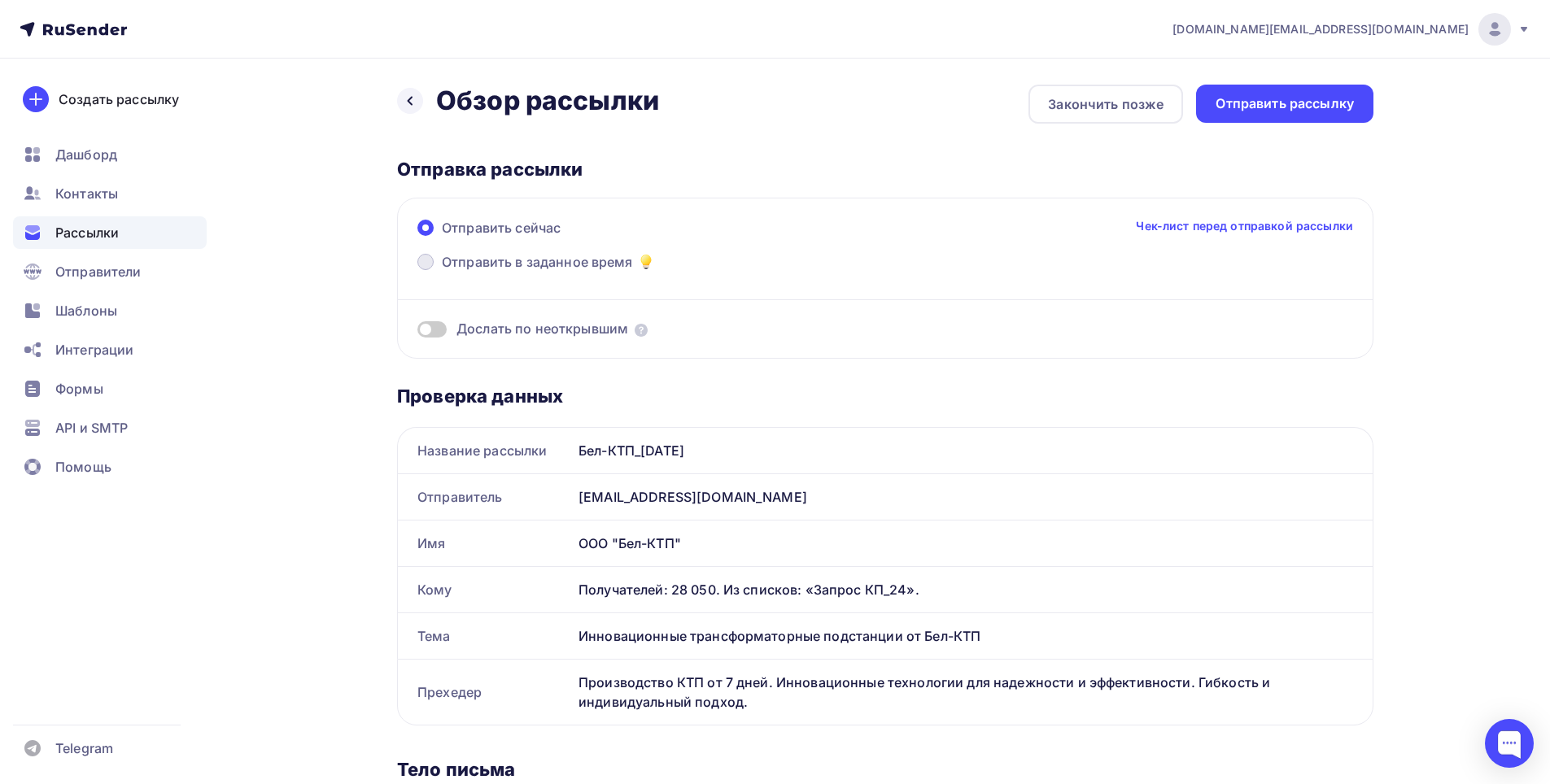
click at [434, 265] on label "Отправить в заданное время" at bounding box center [537, 264] width 239 height 23
click at [442, 272] on input "Отправить в заданное время" at bounding box center [442, 272] width 0 height 0
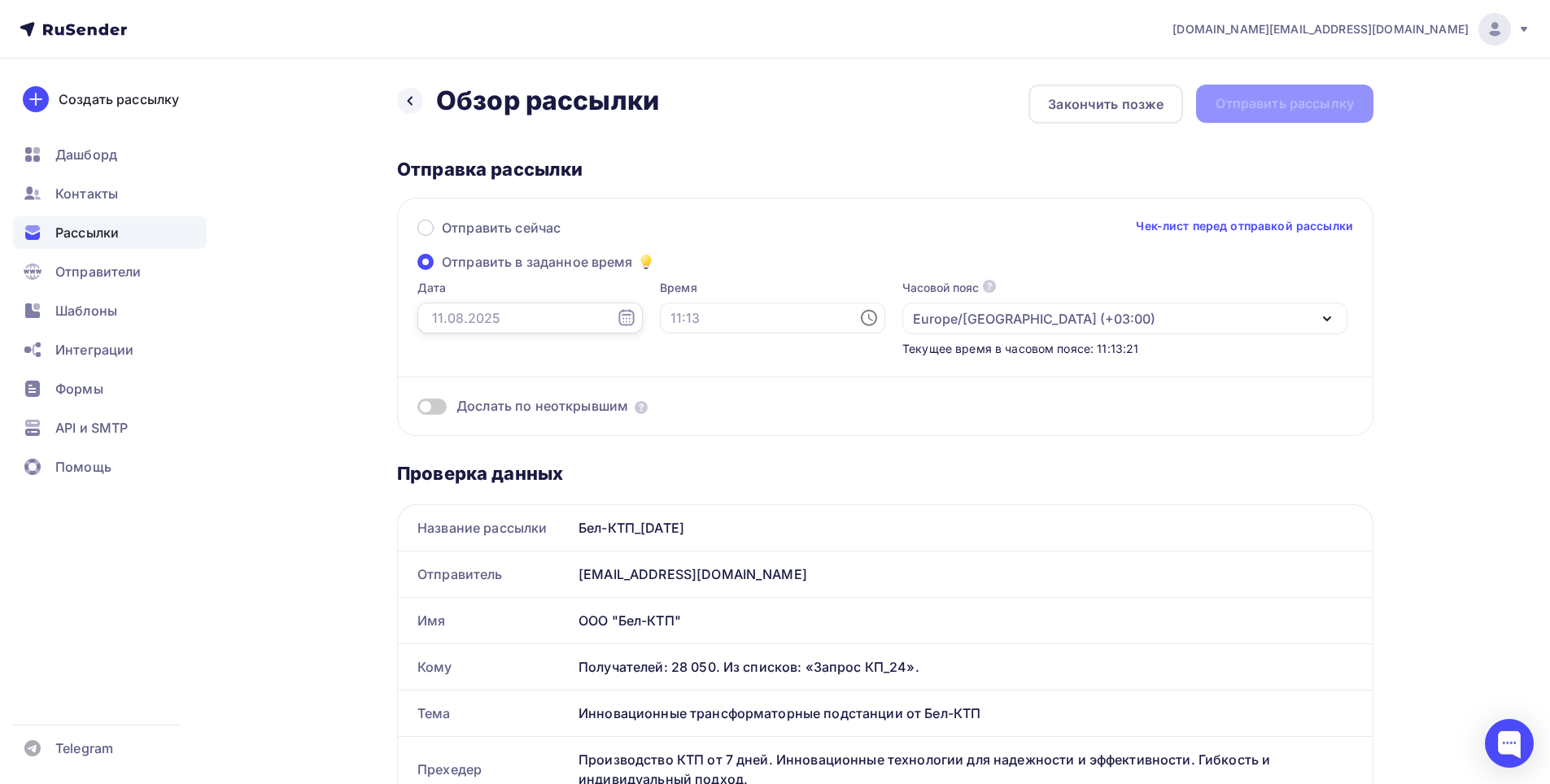
click at [509, 324] on input "text" at bounding box center [529, 318] width 226 height 31
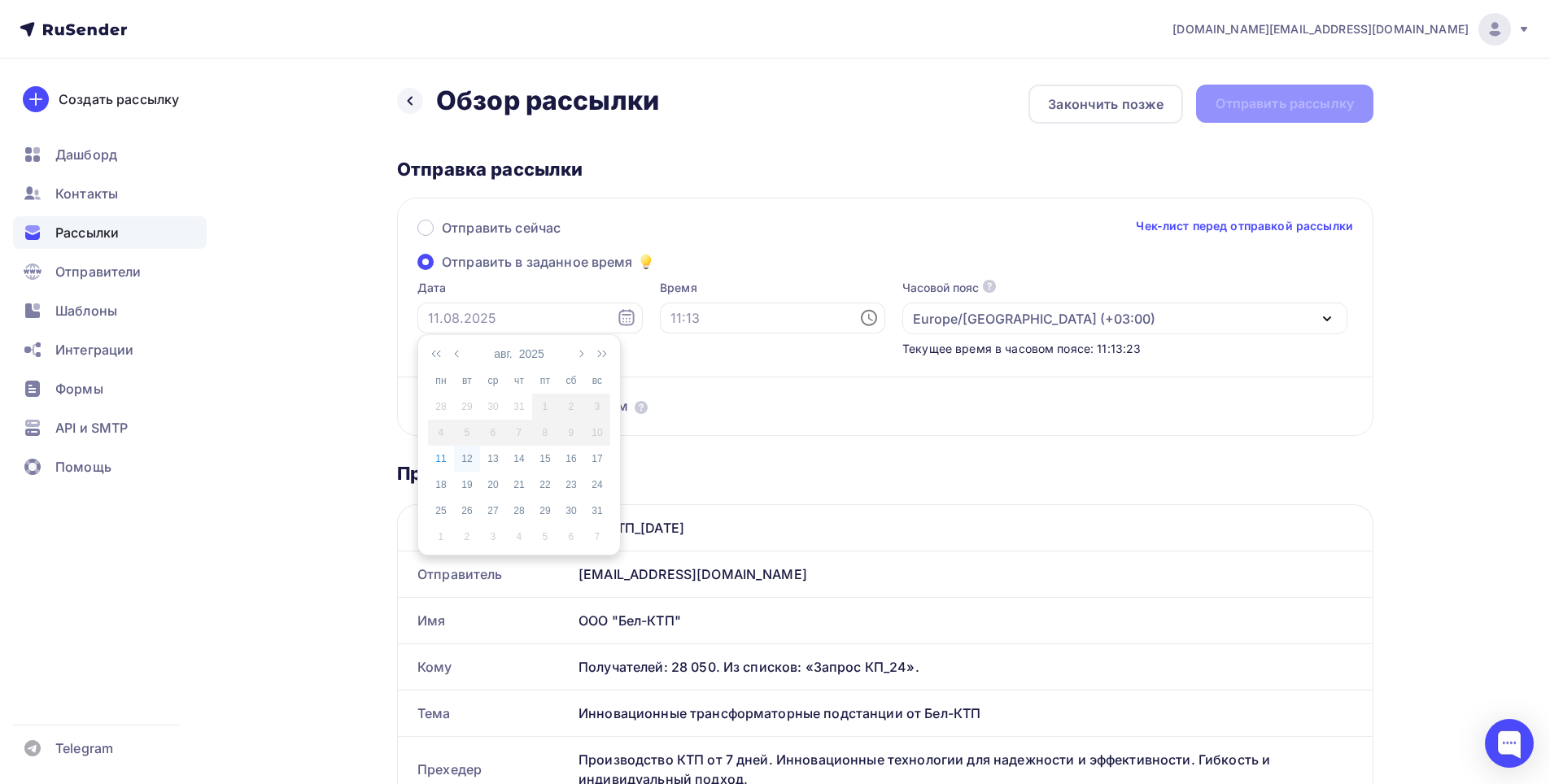
click at [468, 458] on div "12" at bounding box center [467, 459] width 26 height 14
type input "[DATE]"
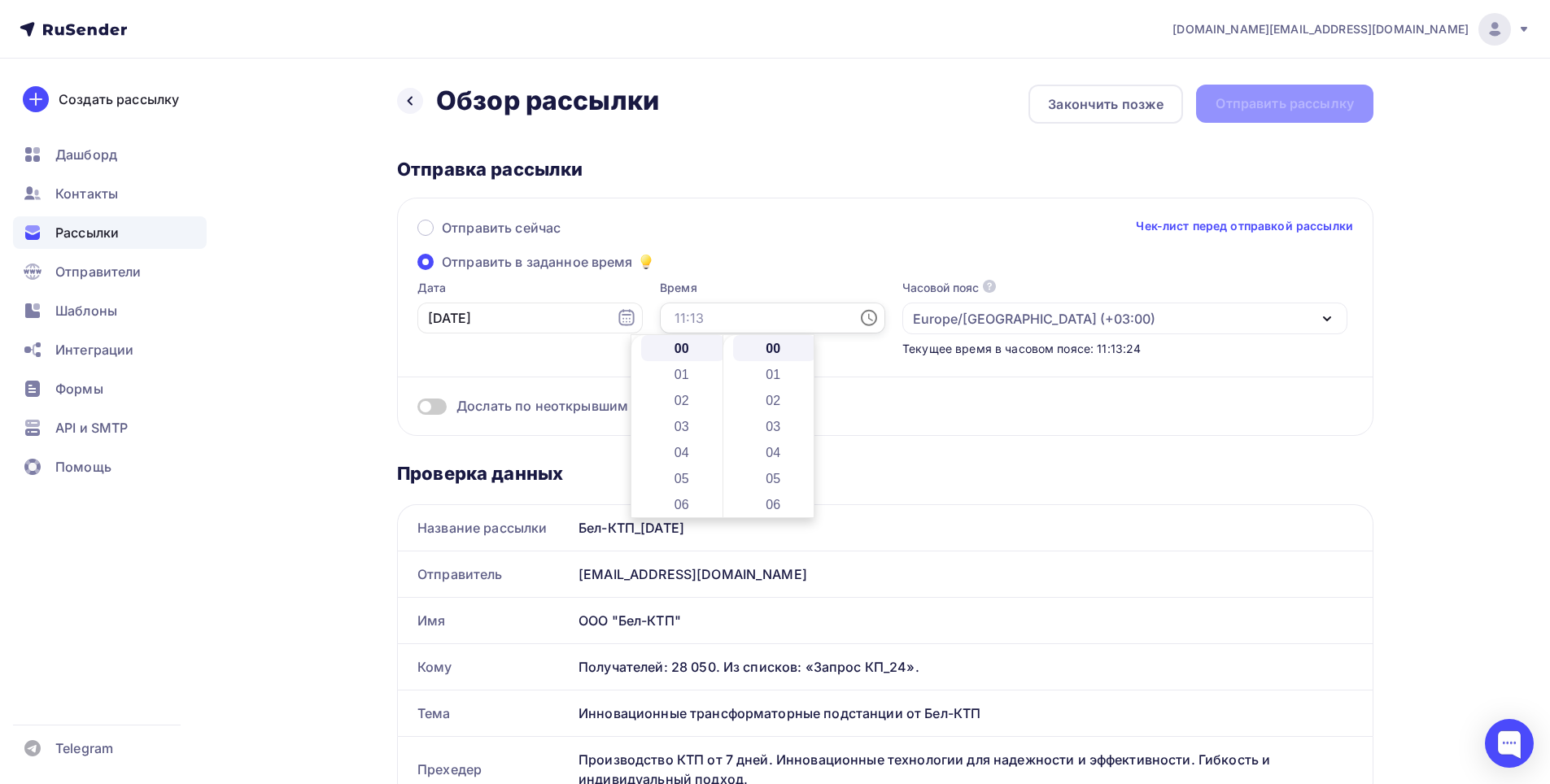
click at [660, 314] on input "text" at bounding box center [773, 318] width 226 height 31
click at [692, 417] on li "09" at bounding box center [684, 420] width 84 height 26
click at [767, 414] on li "15" at bounding box center [775, 412] width 84 height 26
type input "09:15"
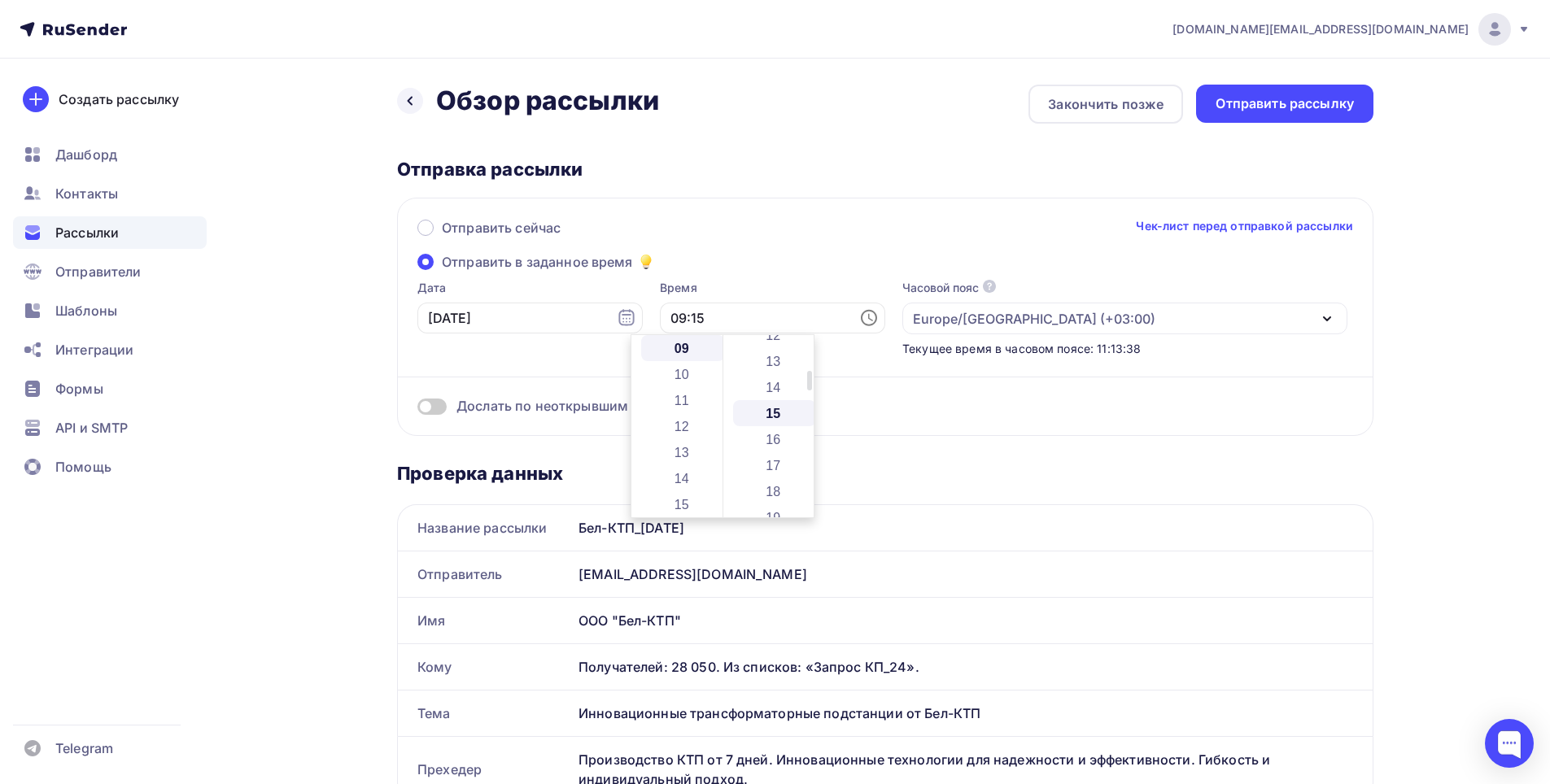
scroll to position [390, 0]
click at [878, 228] on div "Отправить сейчас Чек-лист перед отправкой рассылки" at bounding box center [885, 235] width 936 height 34
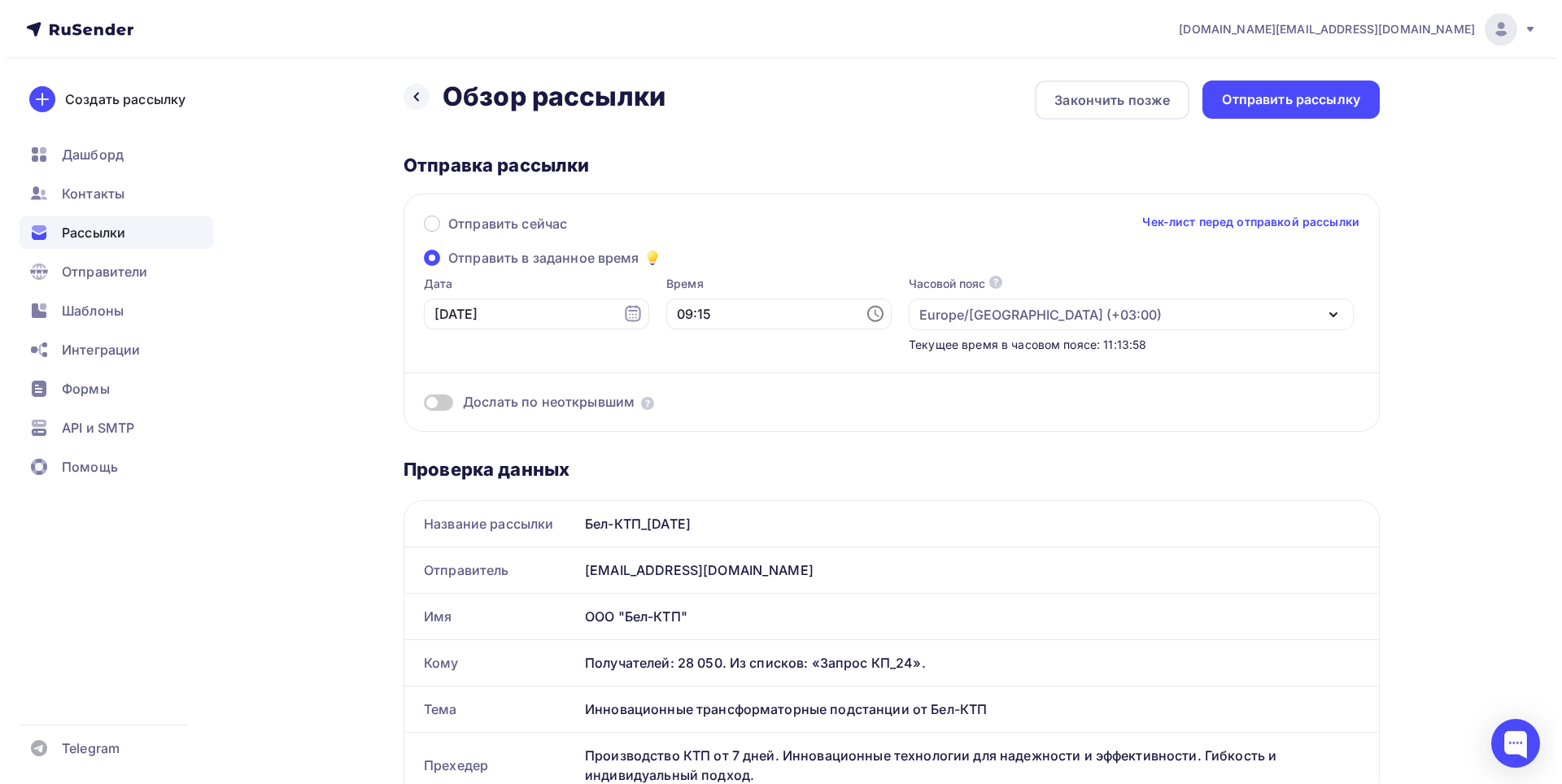
scroll to position [0, 0]
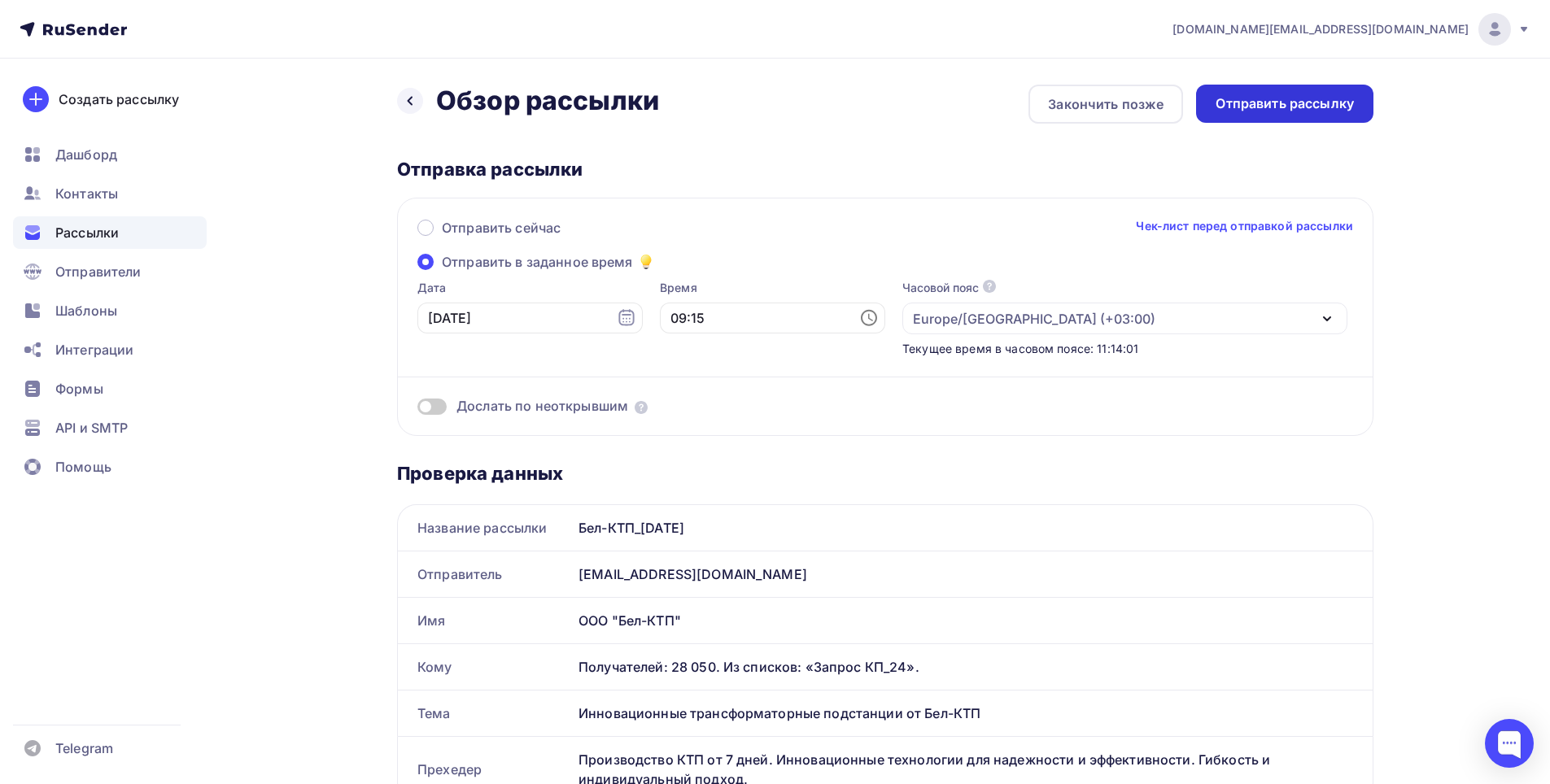
click at [1291, 111] on div "Отправить рассылку" at bounding box center [1284, 103] width 138 height 19
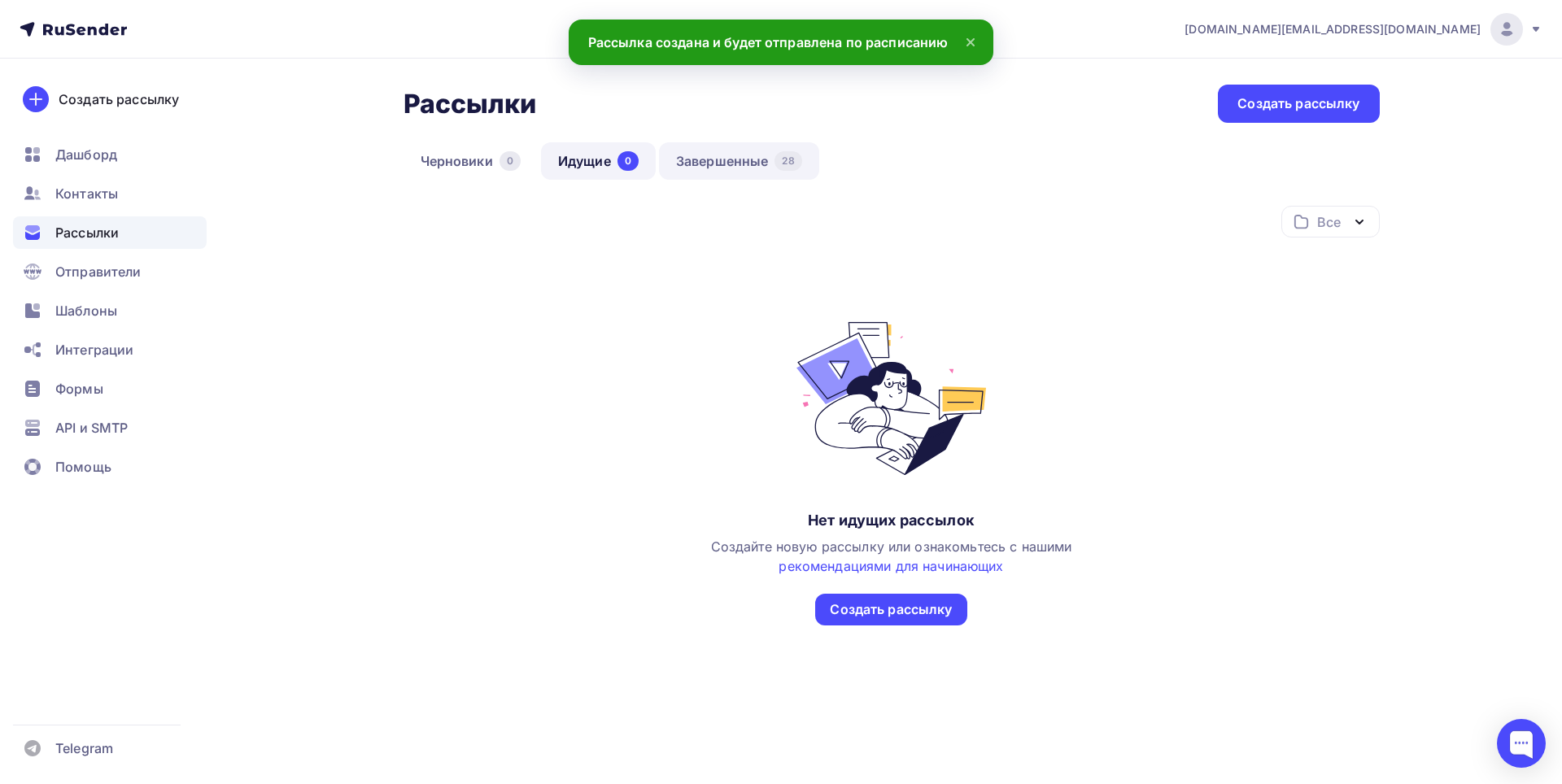
click at [718, 159] on link "Завершенные 28" at bounding box center [740, 161] width 160 height 37
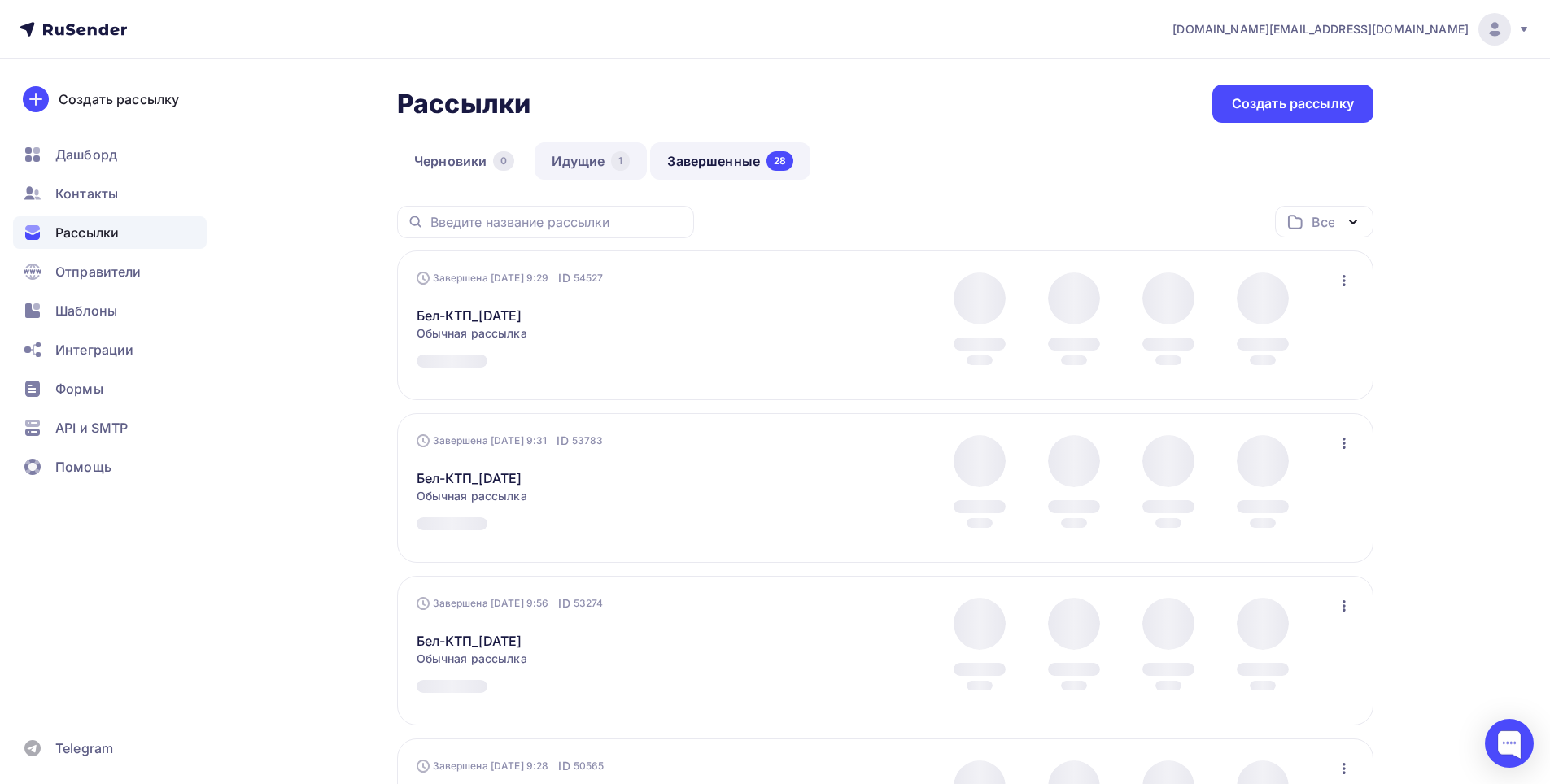
click at [608, 169] on link "Идущие 1" at bounding box center [591, 161] width 112 height 37
